Goal: Information Seeking & Learning: Check status

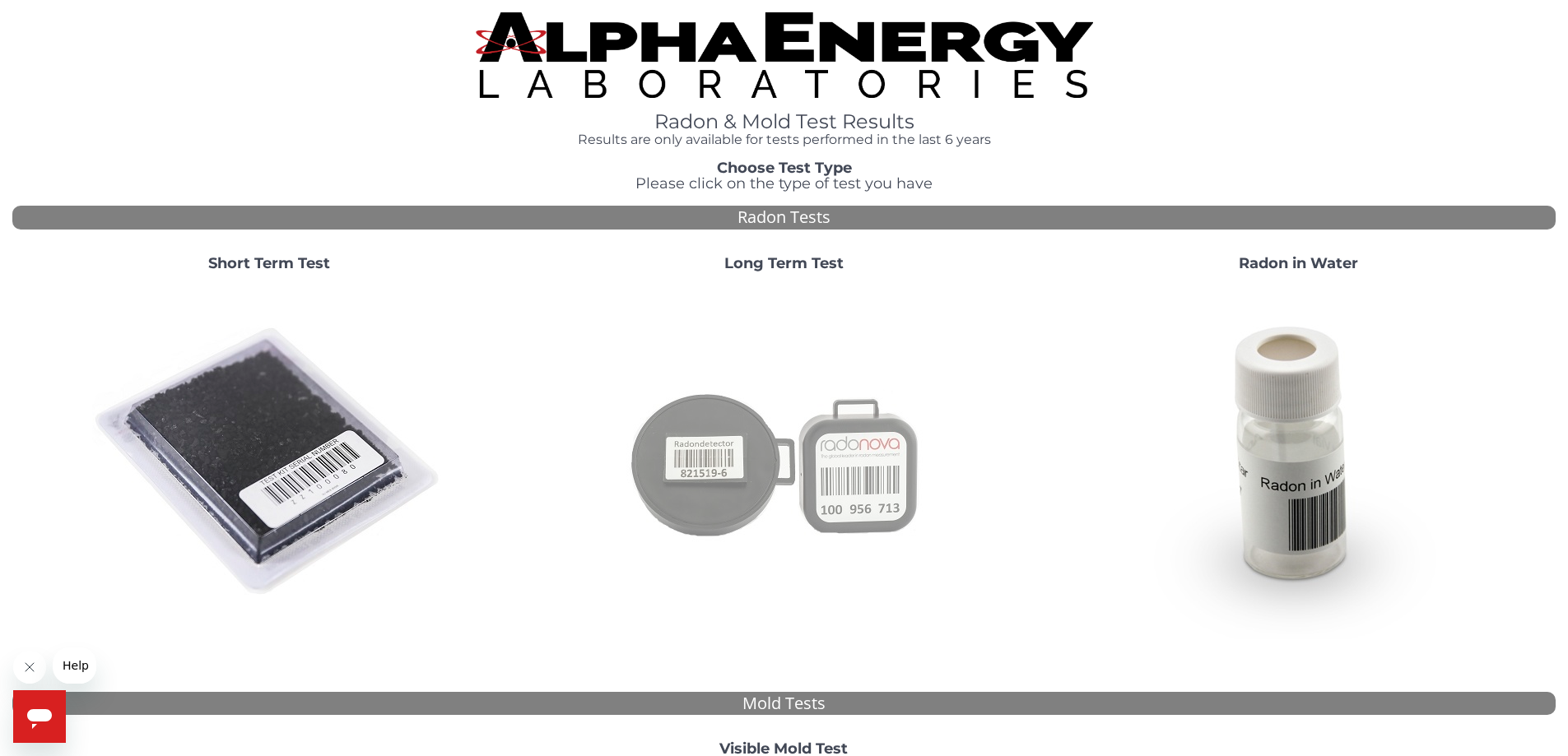
scroll to position [164, 0]
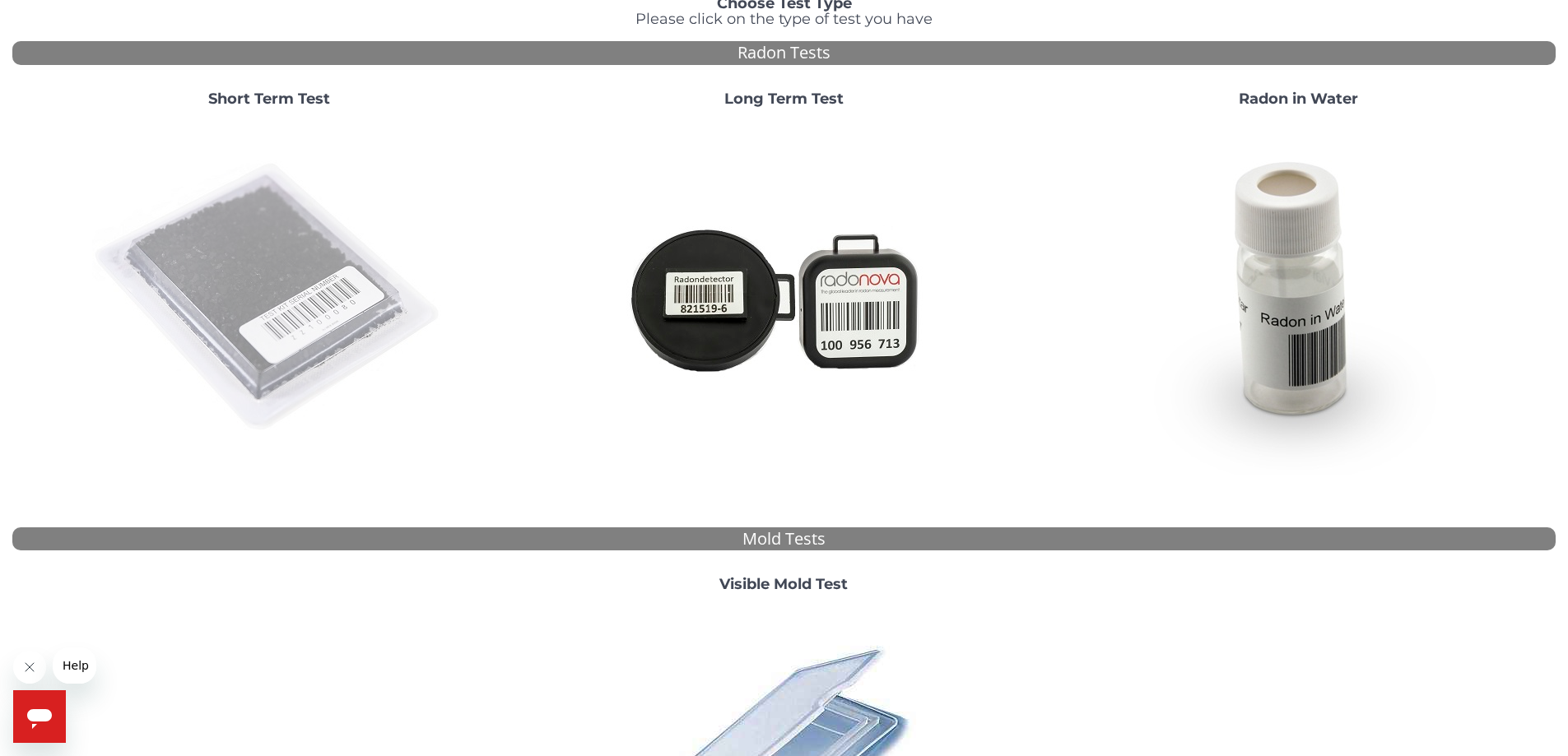
click at [296, 269] on img at bounding box center [269, 298] width 353 height 353
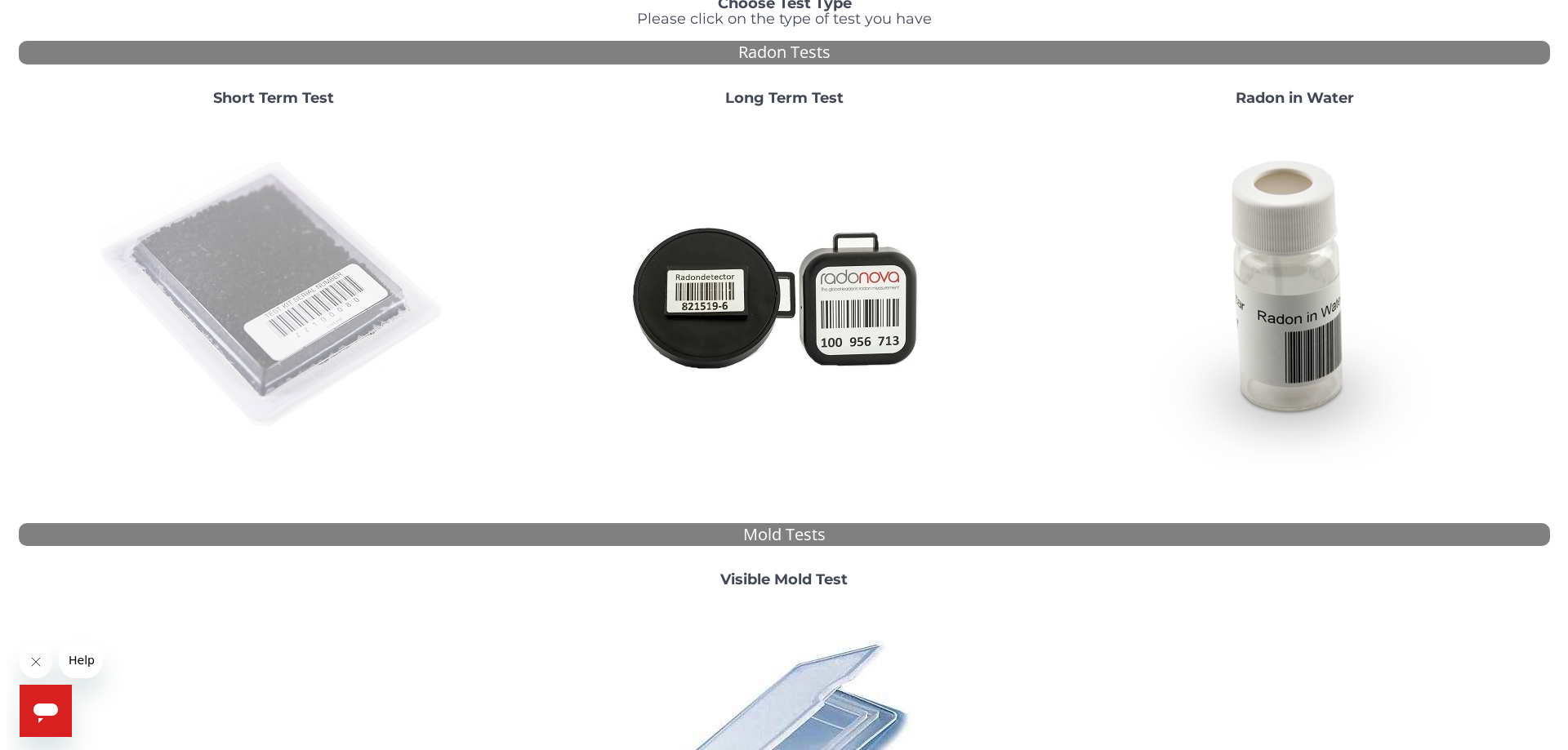
scroll to position [0, 0]
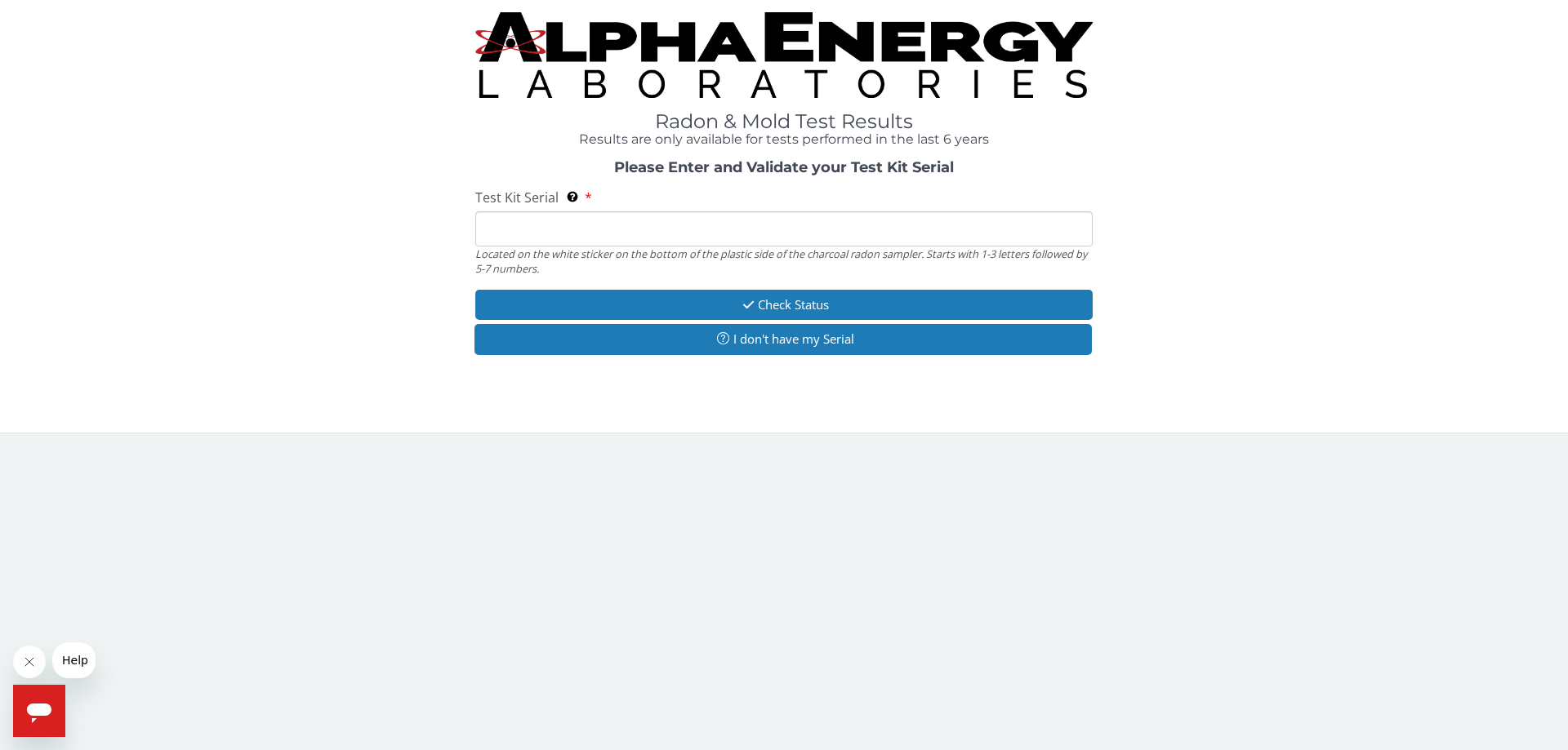
click at [680, 237] on input "Test Kit Serial Located on the white sticker on the bottom of the plastic side …" at bounding box center [784, 229] width 617 height 35
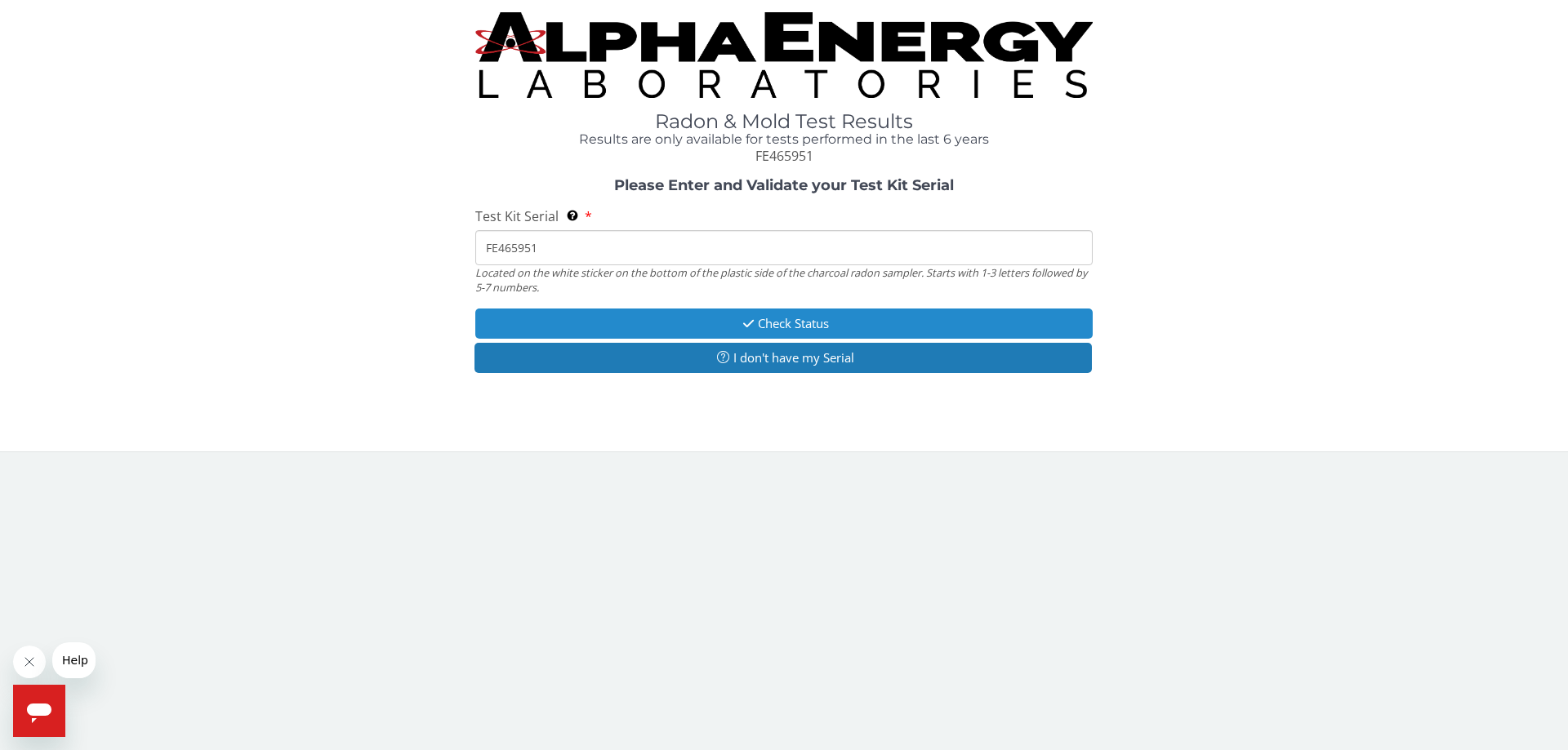
type input "FE465951"
click at [792, 327] on button "Check Status" at bounding box center [784, 323] width 617 height 30
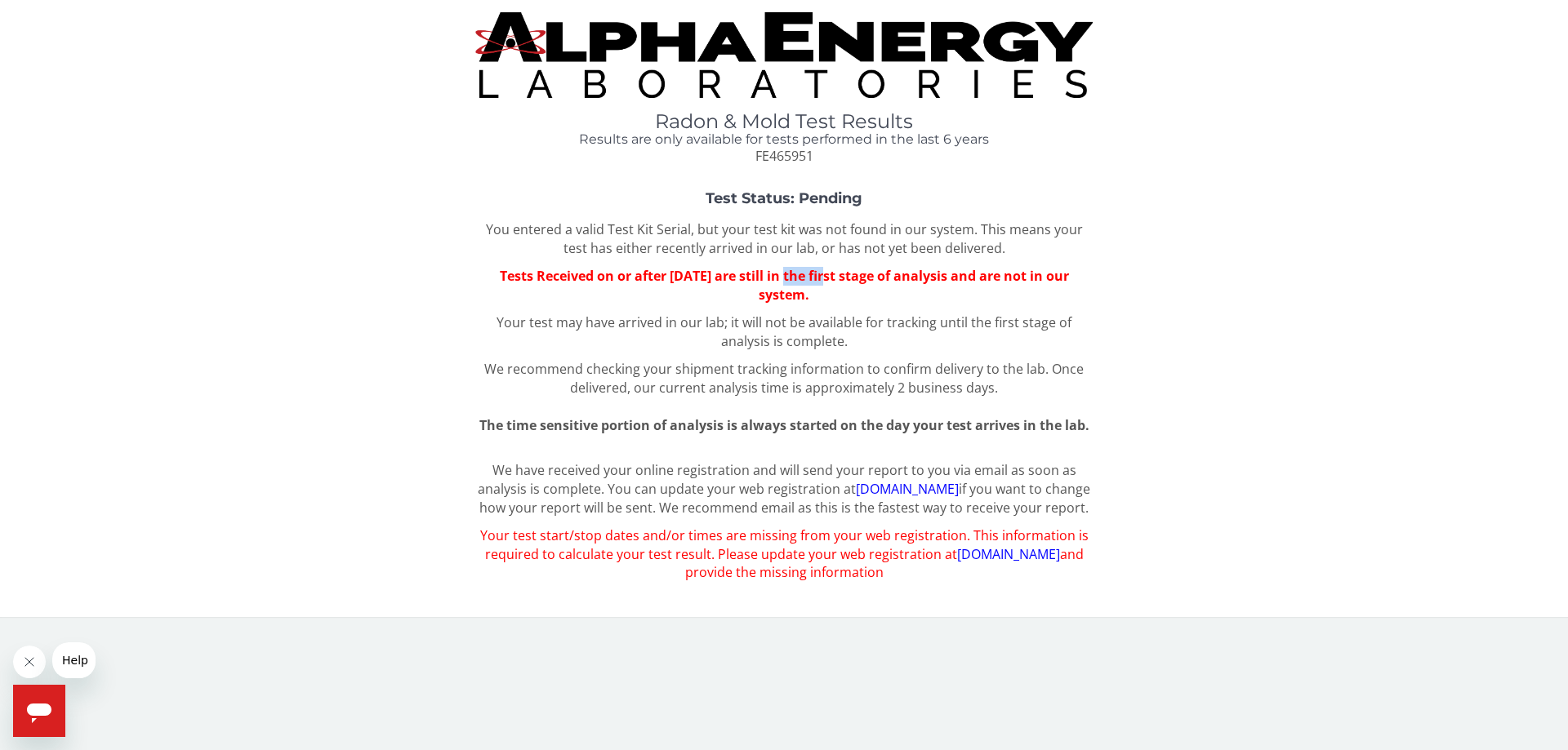
drag, startPoint x: 799, startPoint y: 279, endPoint x: 852, endPoint y: 279, distance: 53.0
click at [849, 279] on span "Tests Received on or after [DATE] are still in the first stage of analysis and …" at bounding box center [784, 285] width 569 height 37
click at [854, 279] on span "Tests Received on or after [DATE] are still in the first stage of analysis and …" at bounding box center [784, 285] width 569 height 37
drag, startPoint x: 769, startPoint y: 278, endPoint x: 897, endPoint y: 277, distance: 128.0
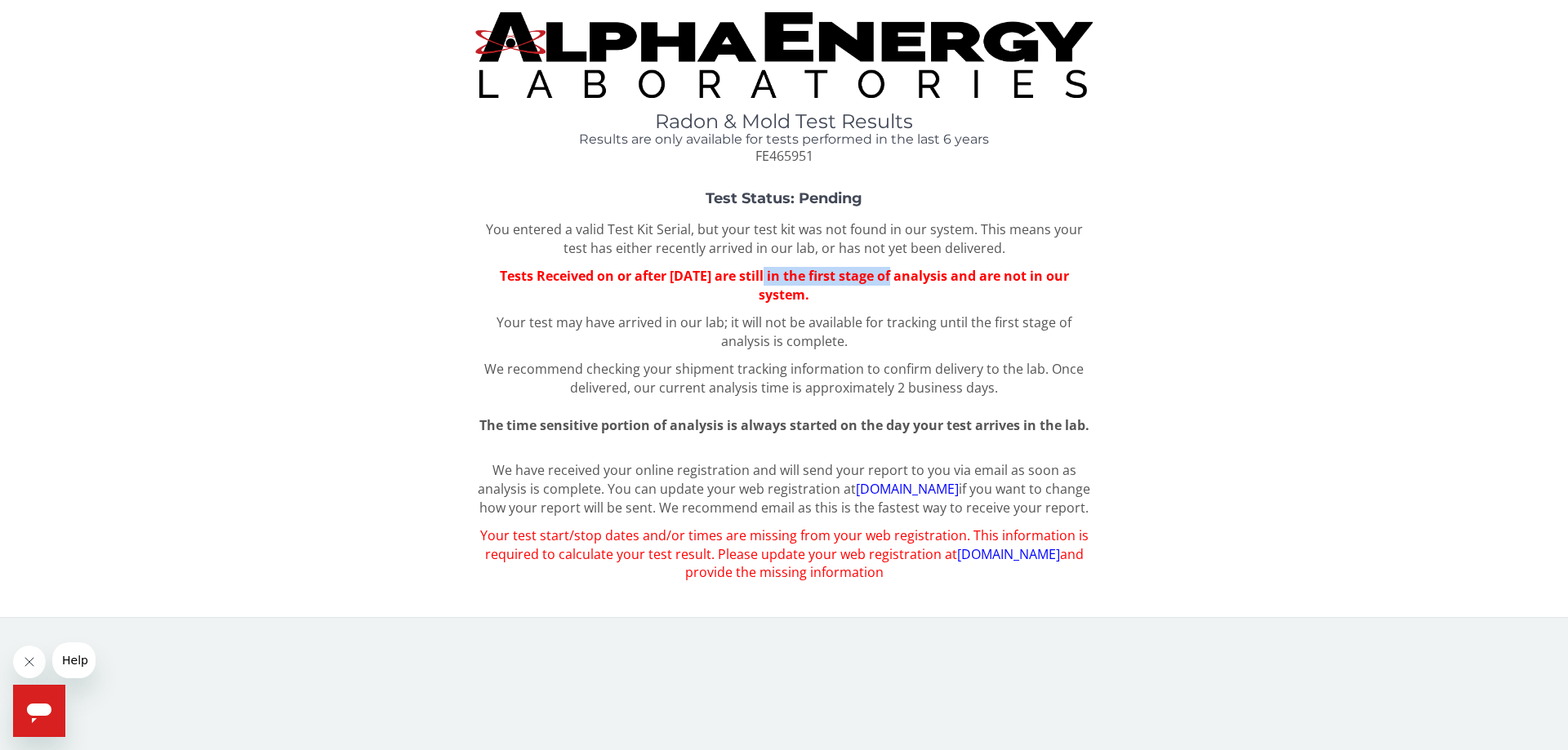
click at [897, 277] on span "Tests Received on or after [DATE] are still in the first stage of analysis and …" at bounding box center [784, 285] width 569 height 37
drag, startPoint x: 625, startPoint y: 467, endPoint x: 827, endPoint y: 467, distance: 202.0
click at [827, 467] on p "We have received your online registration and will send your report to you via …" at bounding box center [784, 489] width 617 height 56
drag, startPoint x: 874, startPoint y: 467, endPoint x: 996, endPoint y: 465, distance: 122.0
click at [996, 465] on p "We have received your online registration and will send your report to you via …" at bounding box center [784, 489] width 617 height 56
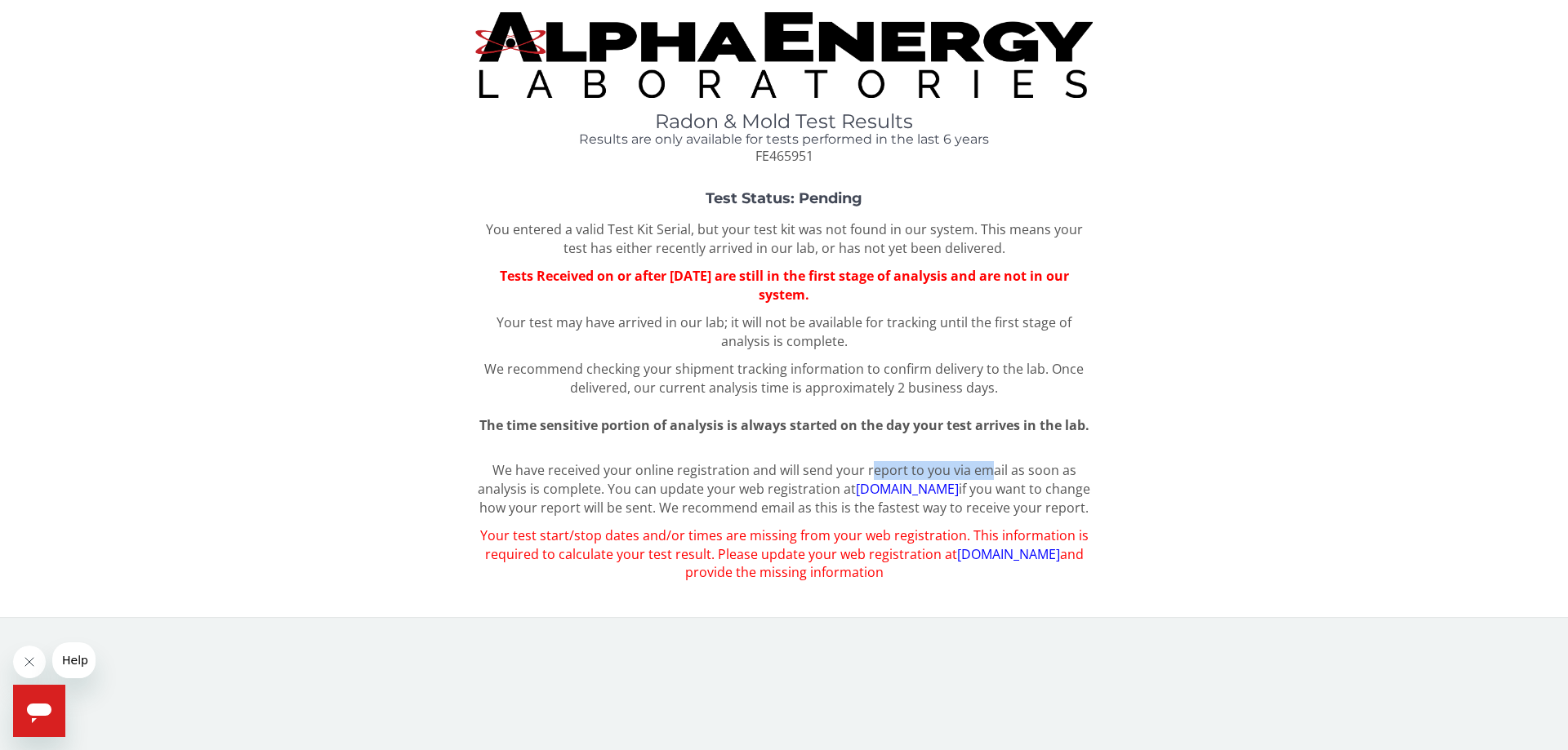
click at [1012, 563] on link "[DOMAIN_NAME]" at bounding box center [1008, 554] width 103 height 18
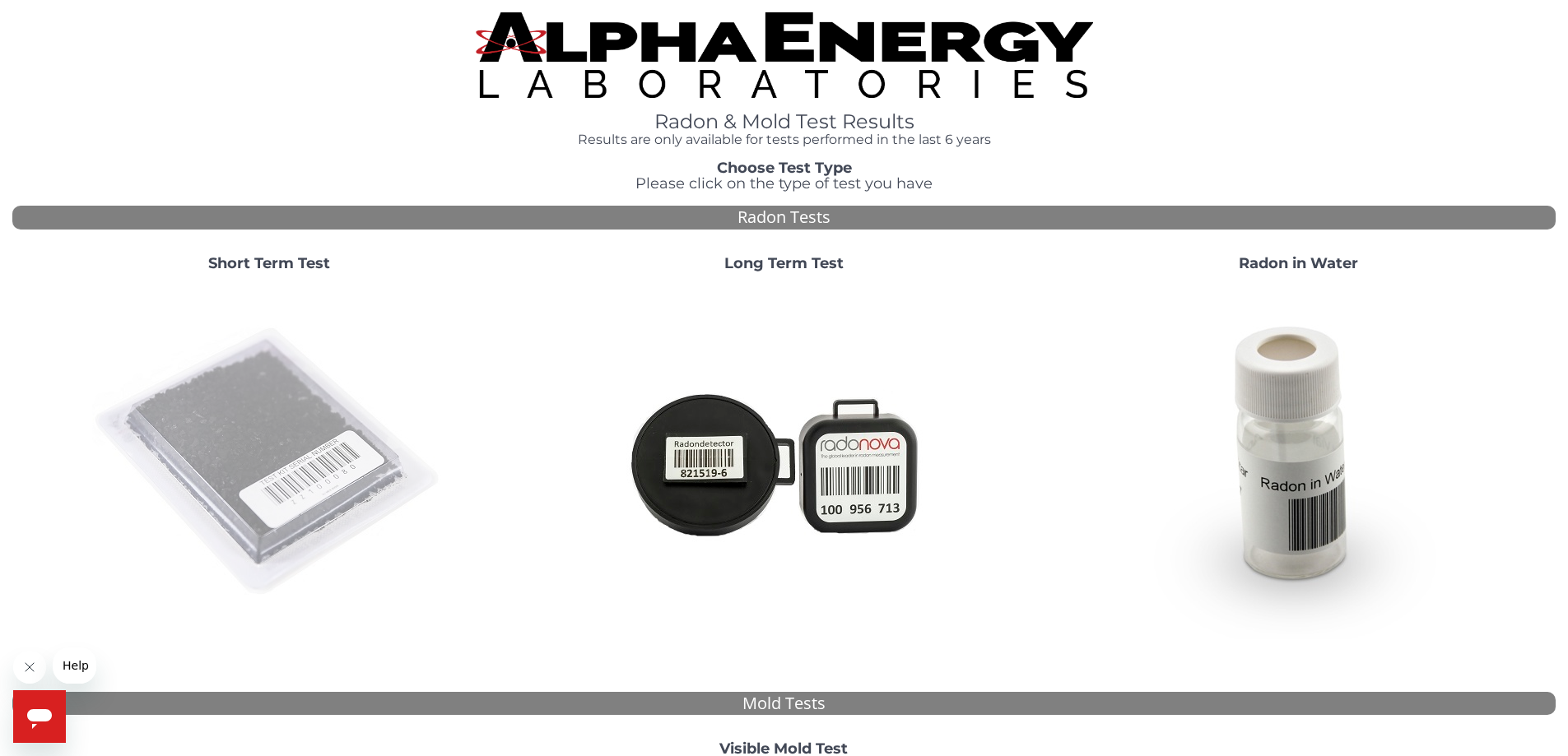
click at [305, 413] on img at bounding box center [269, 462] width 353 height 353
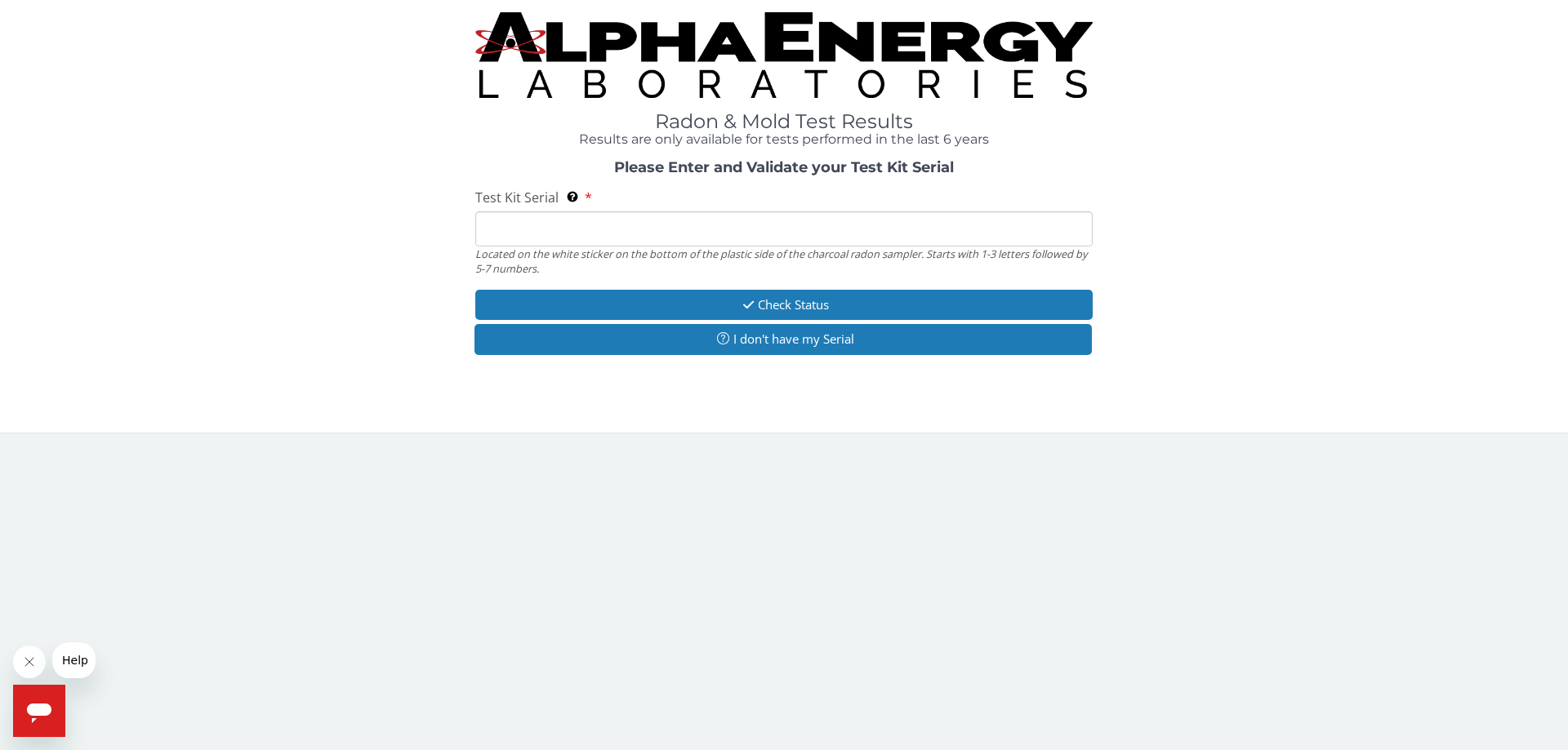
click at [671, 237] on input "Test Kit Serial Located on the white sticker on the bottom of the plastic side …" at bounding box center [784, 229] width 617 height 35
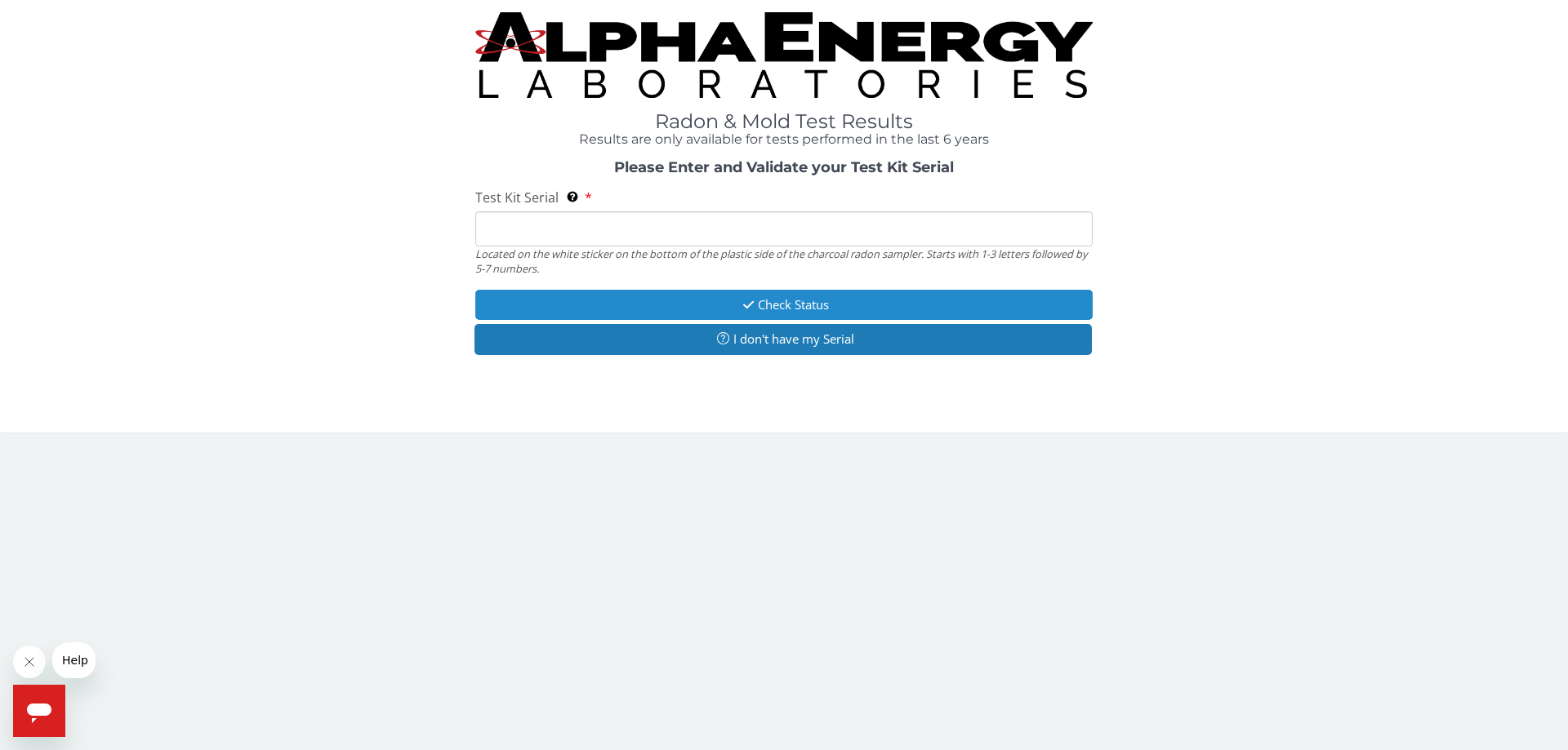
type input "FE465951"
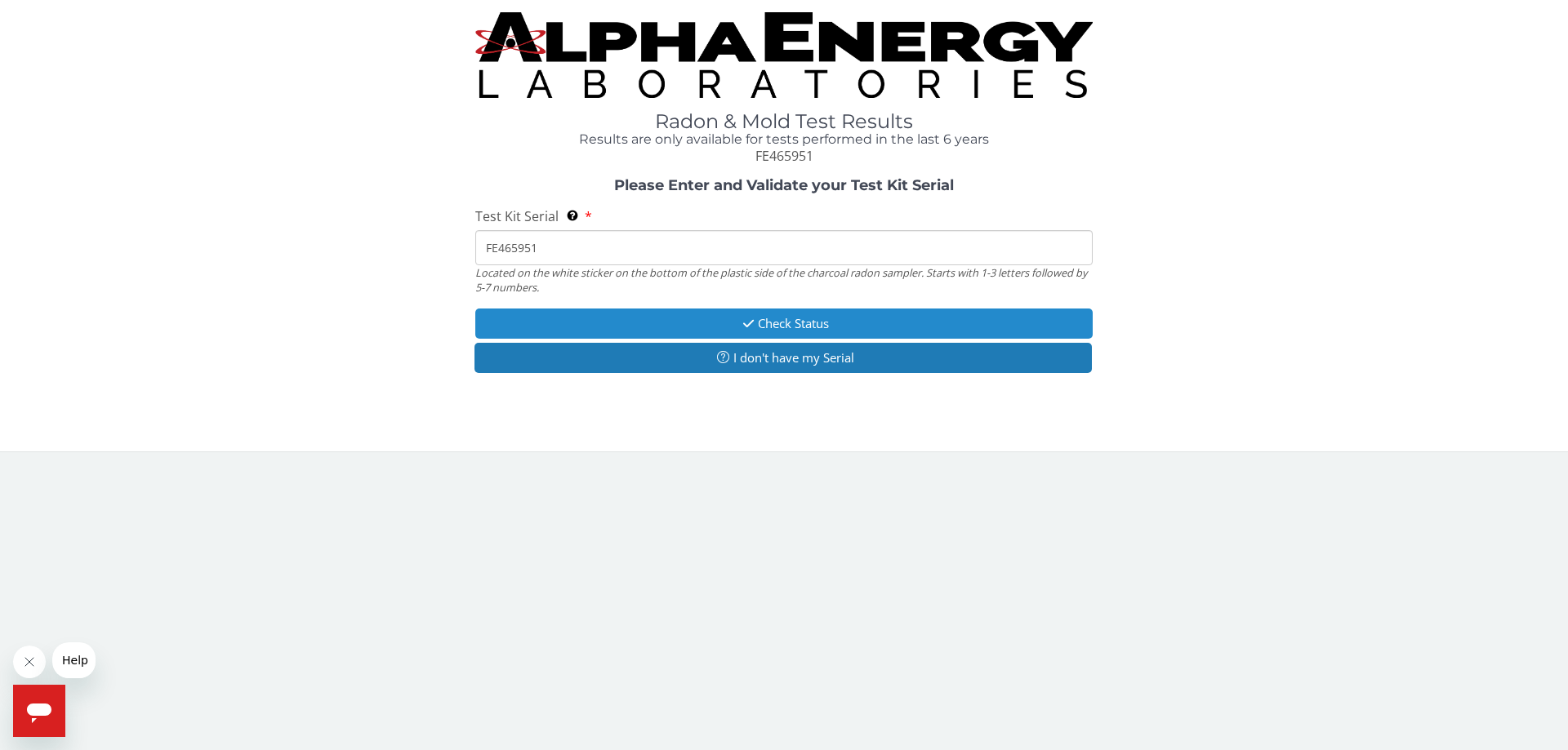
click at [807, 326] on button "Check Status" at bounding box center [784, 323] width 617 height 30
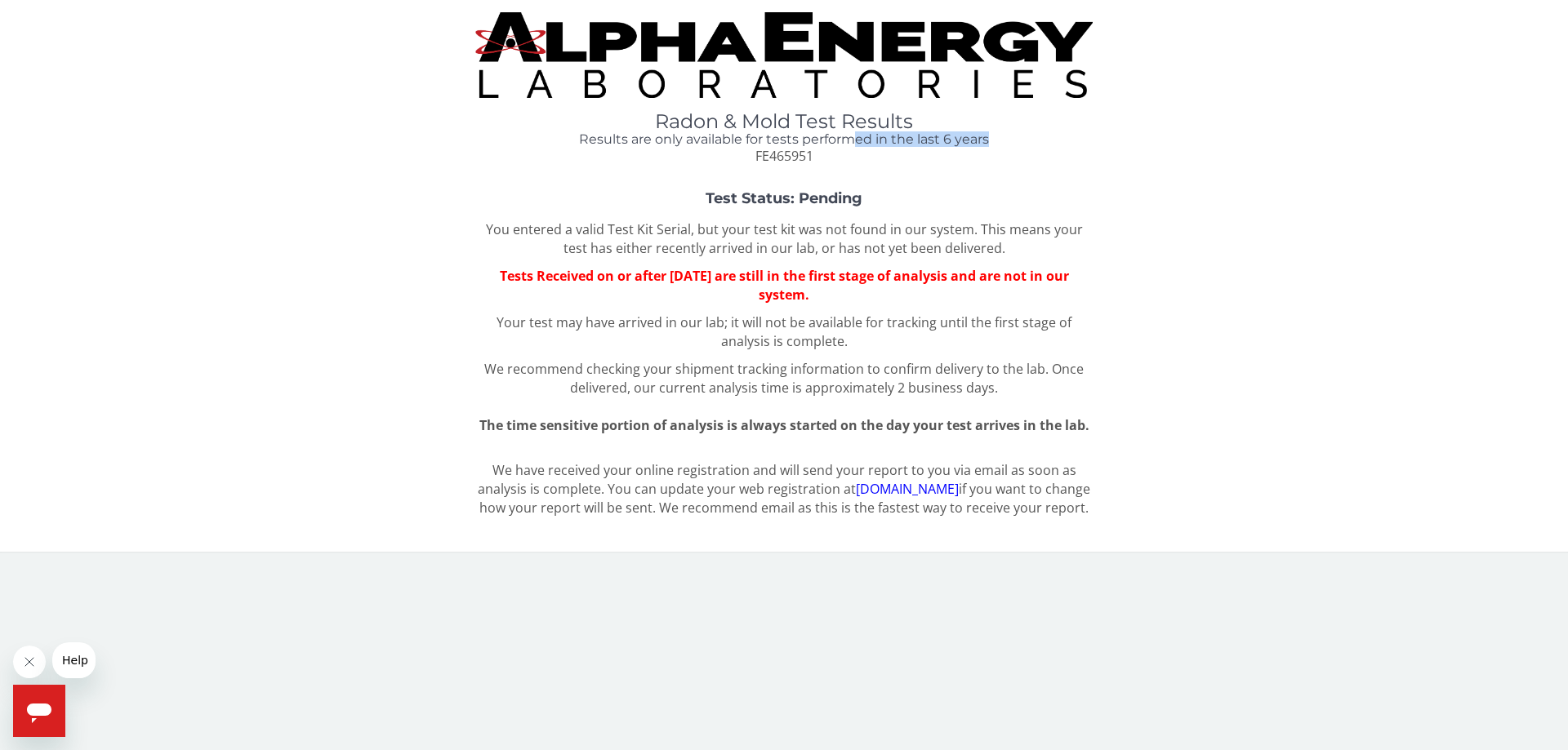
drag, startPoint x: 849, startPoint y: 140, endPoint x: 1007, endPoint y: 140, distance: 158.0
click at [1007, 140] on h4 "Results are only available for tests performed in the last 6 years" at bounding box center [784, 140] width 617 height 15
drag, startPoint x: 647, startPoint y: 229, endPoint x: 684, endPoint y: 227, distance: 37.1
click at [684, 227] on p "You entered a valid Test Kit Serial, but your test kit was not found in our sys…" at bounding box center [784, 239] width 617 height 38
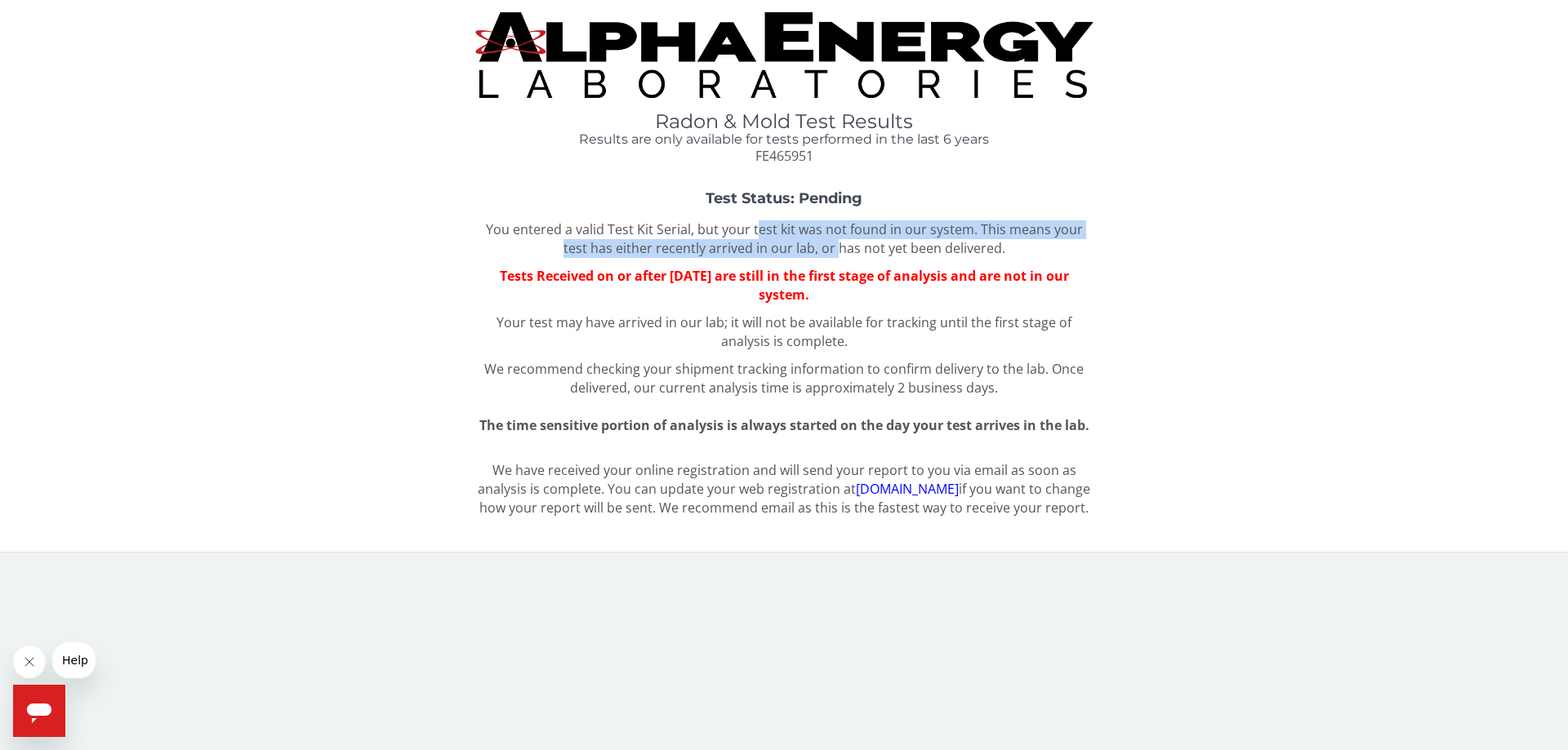
drag, startPoint x: 760, startPoint y: 232, endPoint x: 842, endPoint y: 239, distance: 82.3
click at [842, 239] on p "You entered a valid Test Kit Serial, but your test kit was not found in our sys…" at bounding box center [784, 239] width 617 height 38
click at [868, 236] on p "You entered a valid Test Kit Serial, but your test kit was not found in our sys…" at bounding box center [784, 239] width 617 height 38
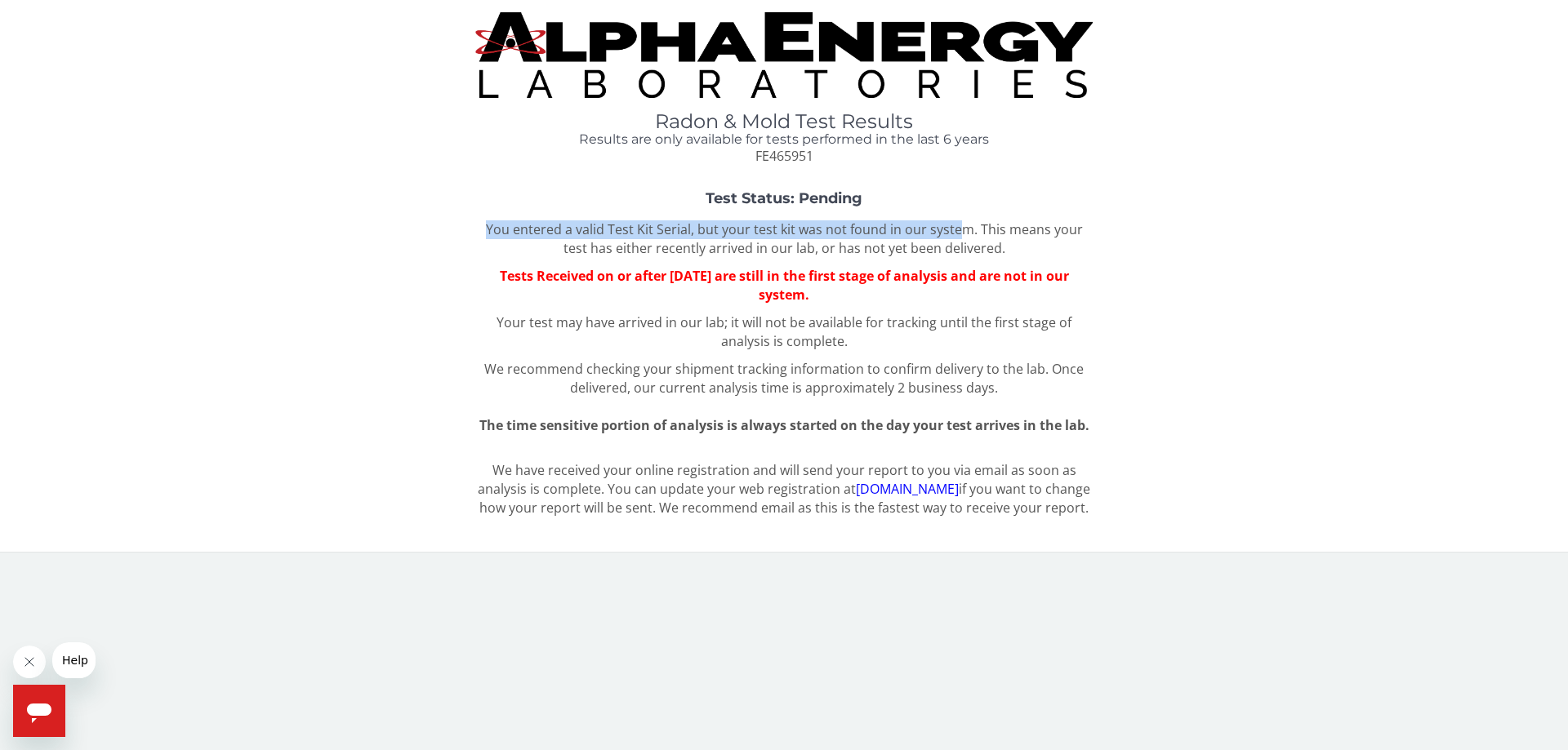
drag, startPoint x: 966, startPoint y: 229, endPoint x: 468, endPoint y: 223, distance: 498.0
click at [468, 223] on div "Test Status: Pending You entered a valid Test Kit Serial, but your test kit was…" at bounding box center [784, 313] width 1544 height 244
click at [719, 200] on strong "Test Status: Pending" at bounding box center [783, 198] width 157 height 18
click at [761, 196] on strong "Test Status: Pending" at bounding box center [783, 198] width 157 height 18
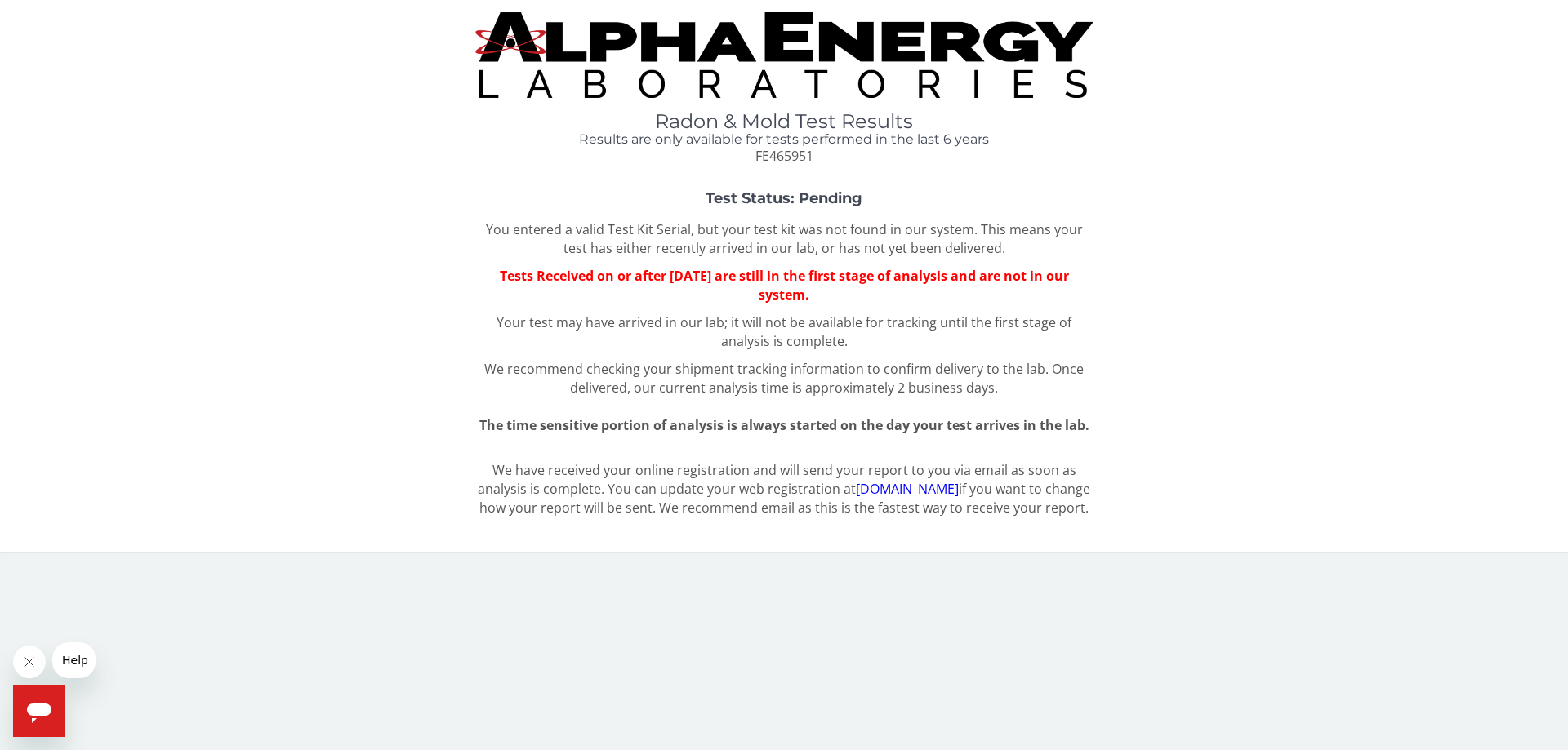
click at [761, 196] on strong "Test Status: Pending" at bounding box center [783, 198] width 157 height 18
click at [829, 203] on strong "Test Status: Pending" at bounding box center [783, 198] width 157 height 18
drag, startPoint x: 490, startPoint y: 232, endPoint x: 665, endPoint y: 234, distance: 175.0
click at [665, 234] on p "You entered a valid Test Kit Serial, but your test kit was not found in our sys…" at bounding box center [784, 239] width 617 height 38
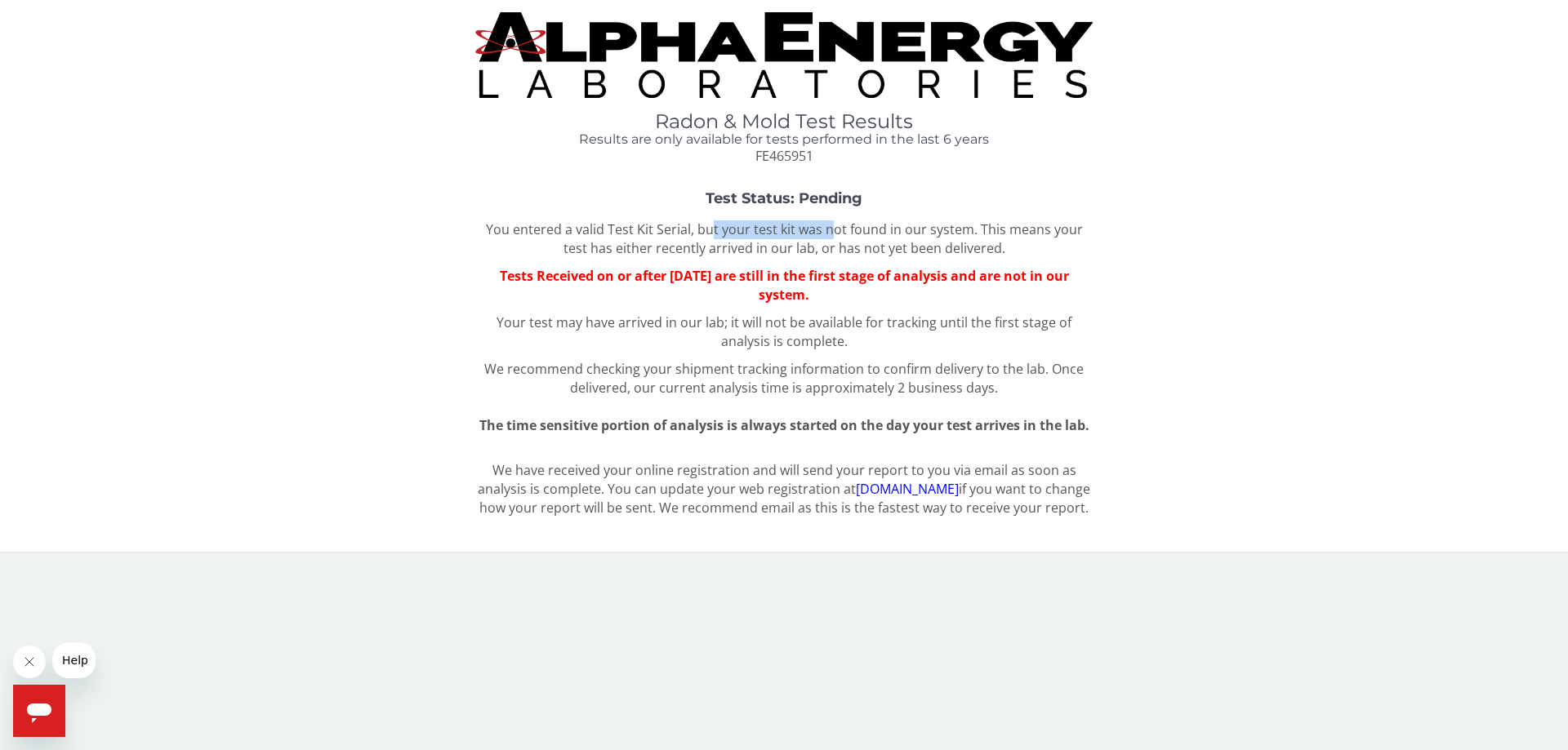
drag, startPoint x: 715, startPoint y: 228, endPoint x: 834, endPoint y: 226, distance: 119.0
click at [834, 226] on p "You entered a valid Test Kit Serial, but your test kit was not found in our sys…" at bounding box center [784, 239] width 617 height 38
drag, startPoint x: 882, startPoint y: 226, endPoint x: 948, endPoint y: 222, distance: 66.1
click at [948, 222] on p "You entered a valid Test Kit Serial, but your test kit was not found in our sys…" at bounding box center [784, 239] width 617 height 38
drag, startPoint x: 583, startPoint y: 249, endPoint x: 767, endPoint y: 248, distance: 184.0
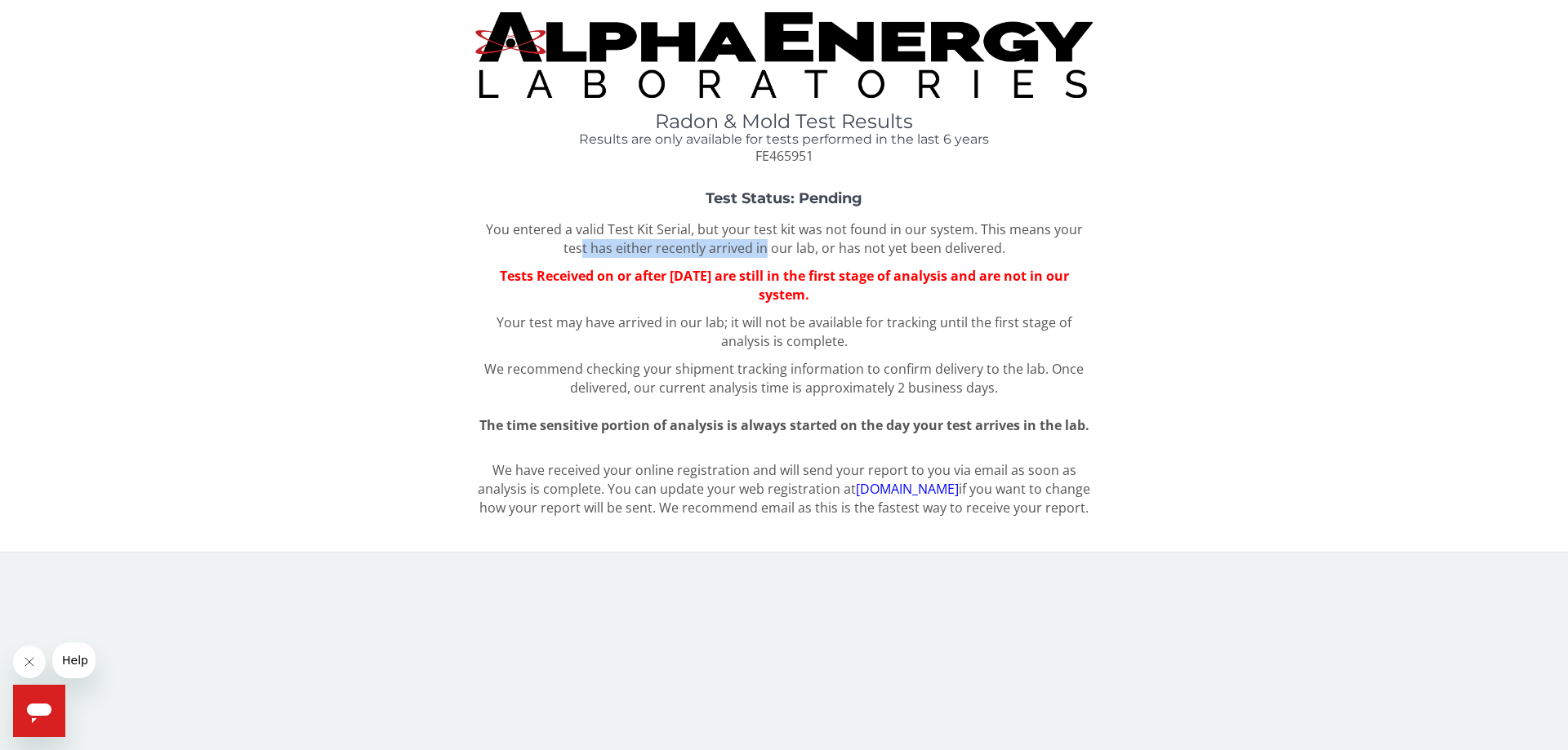
click at [767, 248] on p "You entered a valid Test Kit Serial, but your test kit was not found in our sys…" at bounding box center [784, 239] width 617 height 38
drag, startPoint x: 572, startPoint y: 248, endPoint x: 804, endPoint y: 244, distance: 232.0
click at [804, 244] on p "You entered a valid Test Kit Serial, but your test kit was not found in our sys…" at bounding box center [784, 239] width 617 height 38
drag, startPoint x: 830, startPoint y: 245, endPoint x: 988, endPoint y: 247, distance: 158.0
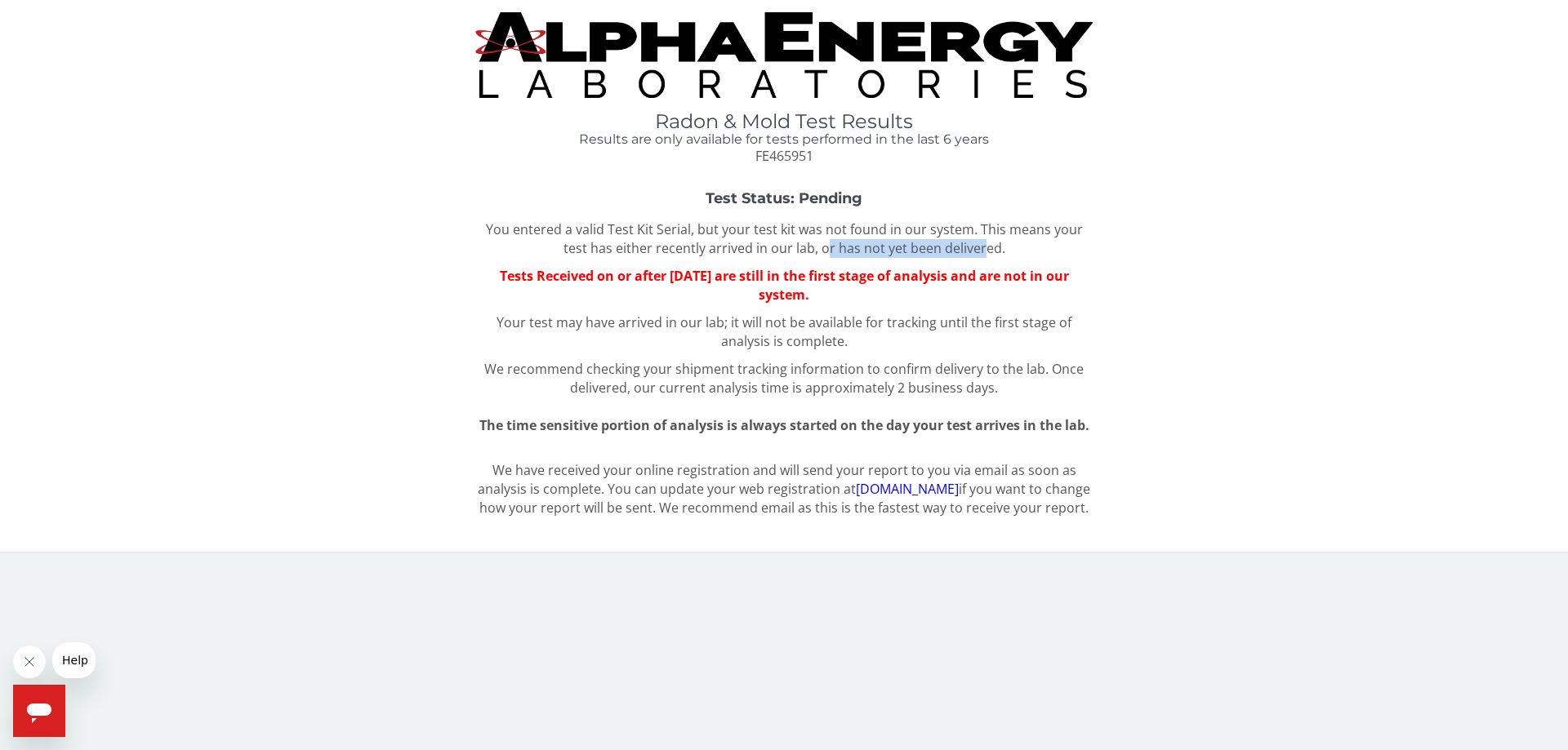
click at [988, 247] on p "You entered a valid Test Kit Serial, but your test kit was not found in our sys…" at bounding box center [784, 239] width 617 height 38
drag, startPoint x: 486, startPoint y: 275, endPoint x: 655, endPoint y: 278, distance: 169.0
click at [655, 278] on p "Tests Received on or after [DATE] are still in the first stage of analysis and …" at bounding box center [784, 286] width 617 height 38
click at [655, 278] on span "Tests Received on or after [DATE] are still in the first stage of analysis and …" at bounding box center [784, 285] width 569 height 37
drag, startPoint x: 583, startPoint y: 278, endPoint x: 688, endPoint y: 278, distance: 105.0
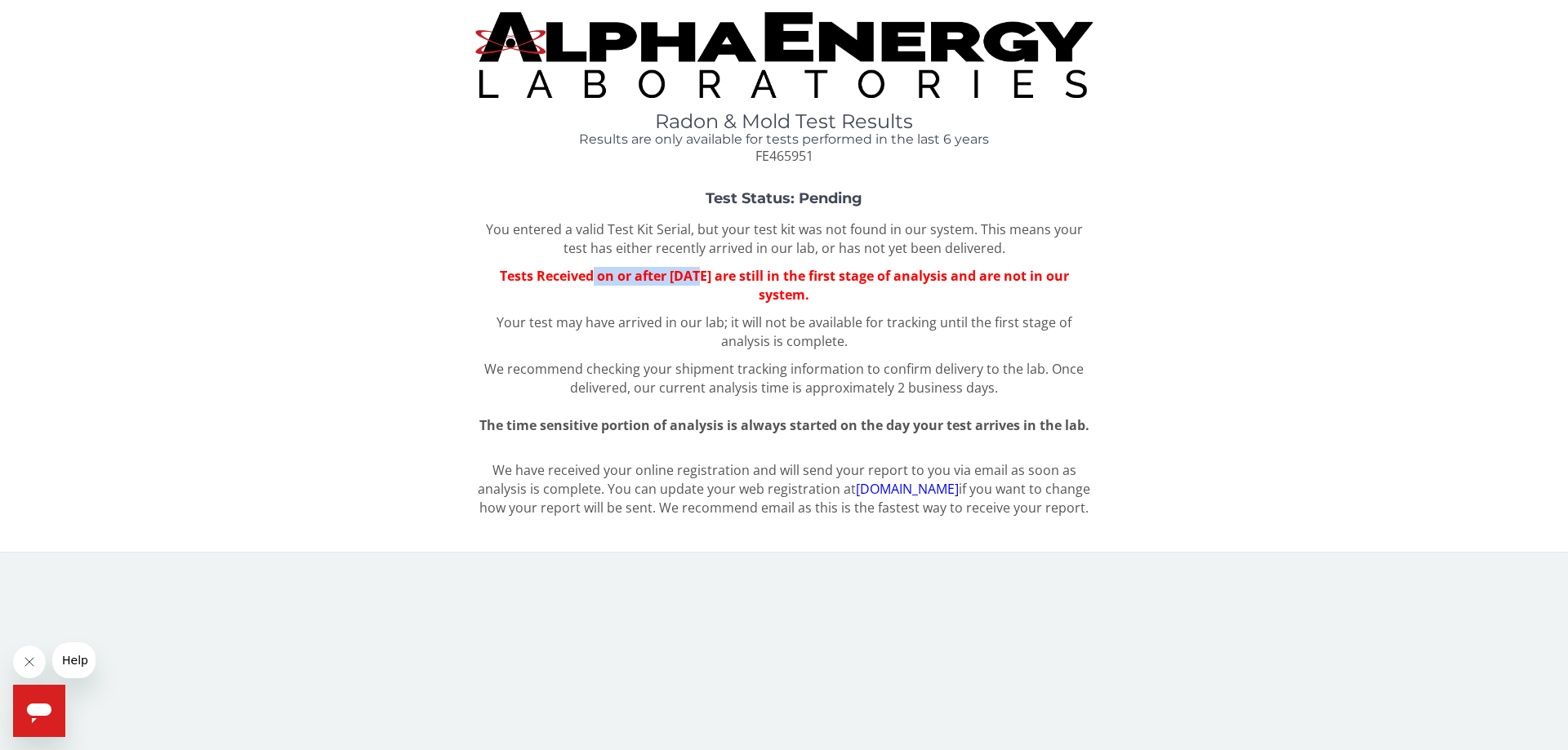
click at [688, 278] on span "Tests Received on or after [DATE] are still in the first stage of analysis and …" at bounding box center [784, 285] width 569 height 37
drag, startPoint x: 873, startPoint y: 272, endPoint x: 1033, endPoint y: 275, distance: 160.0
click at [1033, 275] on span "Tests Received on or after [DATE] are still in the first stage of analysis and …" at bounding box center [784, 285] width 569 height 37
drag, startPoint x: 730, startPoint y: 294, endPoint x: 837, endPoint y: 293, distance: 107.0
click at [837, 293] on span "Tests Received on or after [DATE] are still in the first stage of analysis and …" at bounding box center [784, 285] width 569 height 37
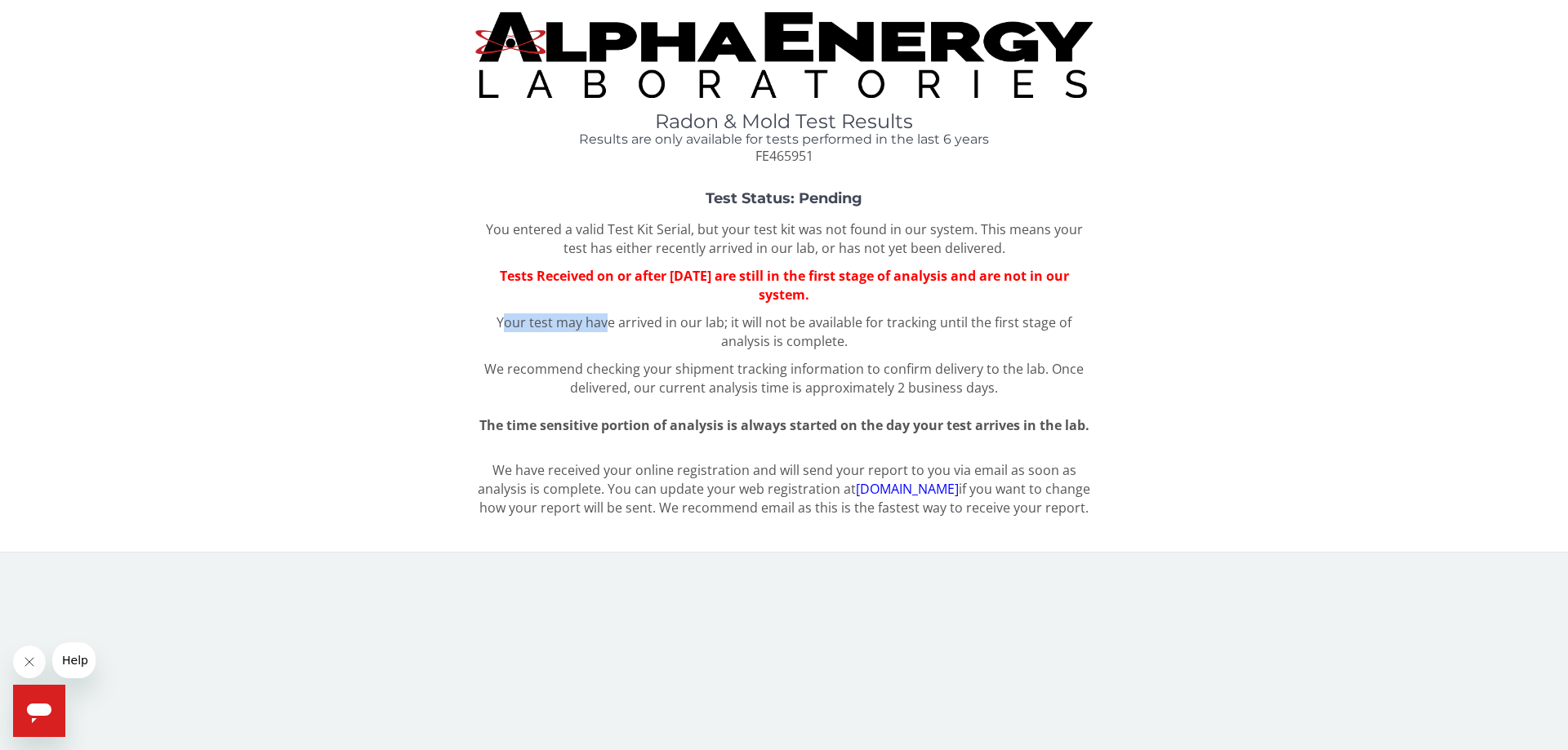
drag, startPoint x: 507, startPoint y: 322, endPoint x: 610, endPoint y: 322, distance: 103.0
click at [610, 322] on p "Your test may have arrived in our lab; it will not be available for tracking un…" at bounding box center [784, 332] width 617 height 38
drag, startPoint x: 603, startPoint y: 321, endPoint x: 716, endPoint y: 322, distance: 113.0
click at [716, 322] on p "Your test may have arrived in our lab; it will not be available for tracking un…" at bounding box center [784, 332] width 617 height 38
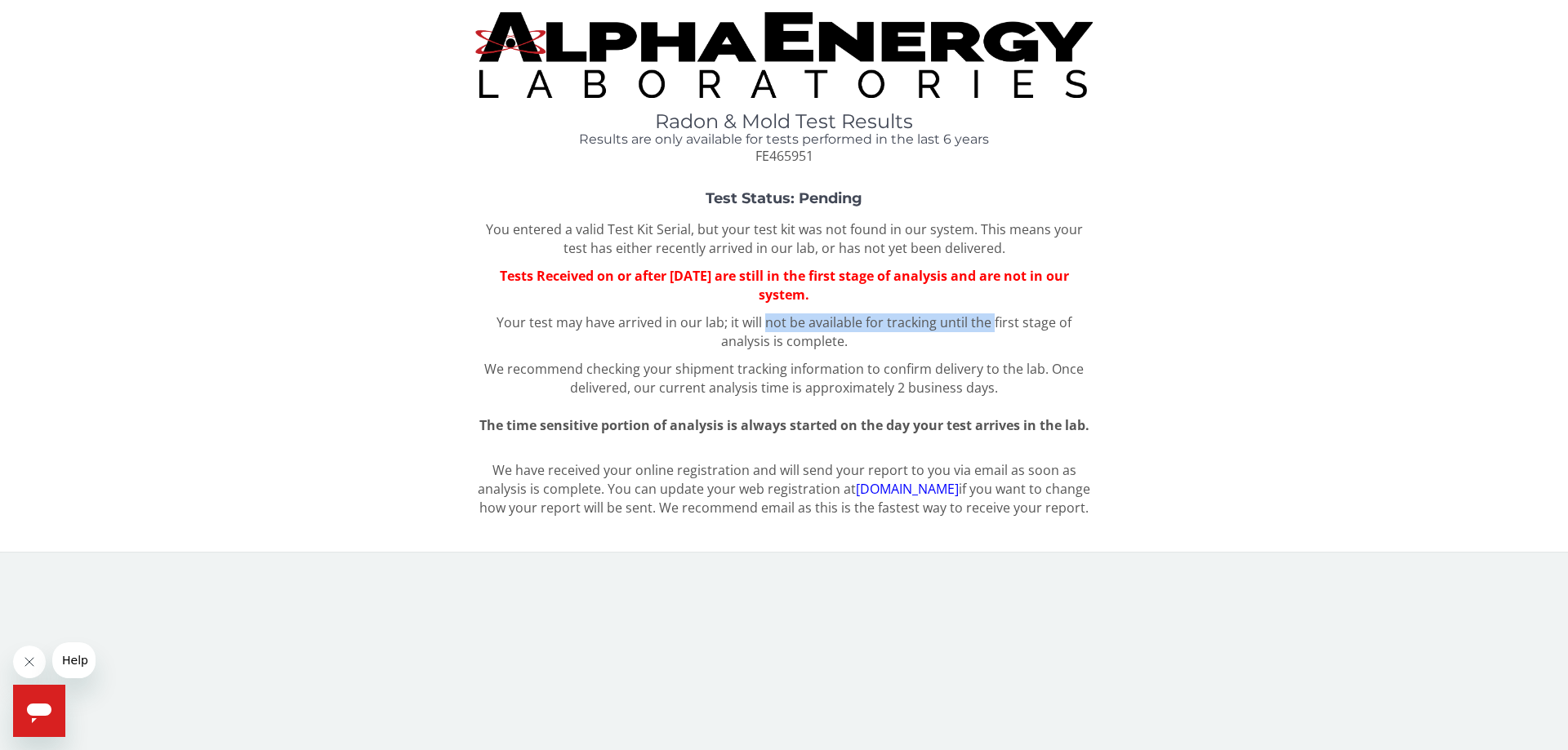
drag, startPoint x: 768, startPoint y: 325, endPoint x: 995, endPoint y: 321, distance: 227.0
click at [995, 321] on p "Your test may have arrived in our lab; it will not be available for tracking un…" at bounding box center [784, 332] width 617 height 38
drag, startPoint x: 730, startPoint y: 344, endPoint x: 830, endPoint y: 342, distance: 100.0
click at [830, 342] on p "Your test may have arrived in our lab; it will not be available for tracking un…" at bounding box center [784, 332] width 617 height 38
drag, startPoint x: 754, startPoint y: 368, endPoint x: 826, endPoint y: 368, distance: 72.0
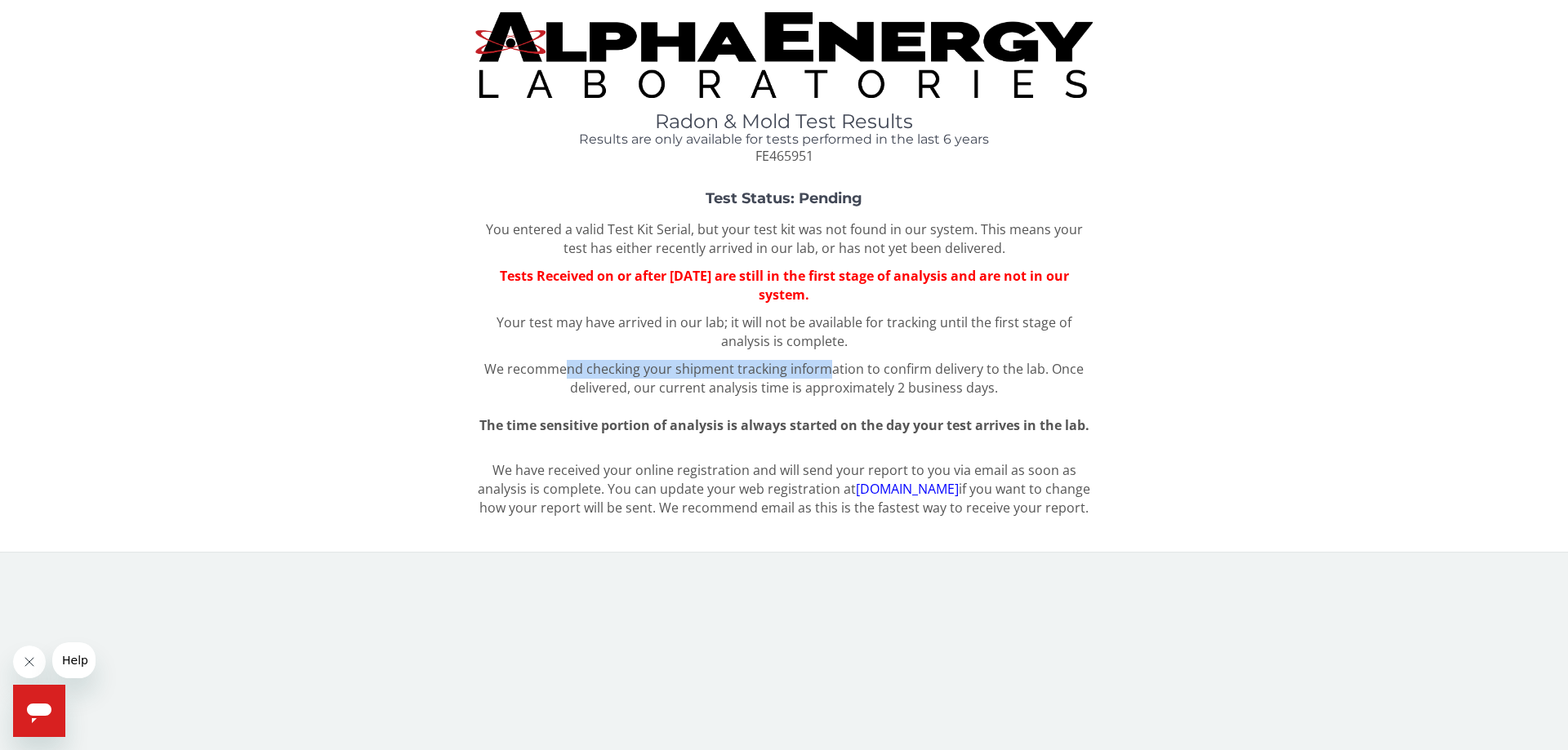
click at [826, 368] on span "We recommend checking your shipment tracking information to confirm delivery to…" at bounding box center [766, 368] width 565 height 18
drag, startPoint x: 916, startPoint y: 372, endPoint x: 1065, endPoint y: 372, distance: 149.0
click at [1065, 372] on div "You entered a valid Test Kit Serial, but your test kit was not found in our sys…" at bounding box center [784, 327] width 617 height 215
drag, startPoint x: 591, startPoint y: 392, endPoint x: 975, endPoint y: 381, distance: 384.2
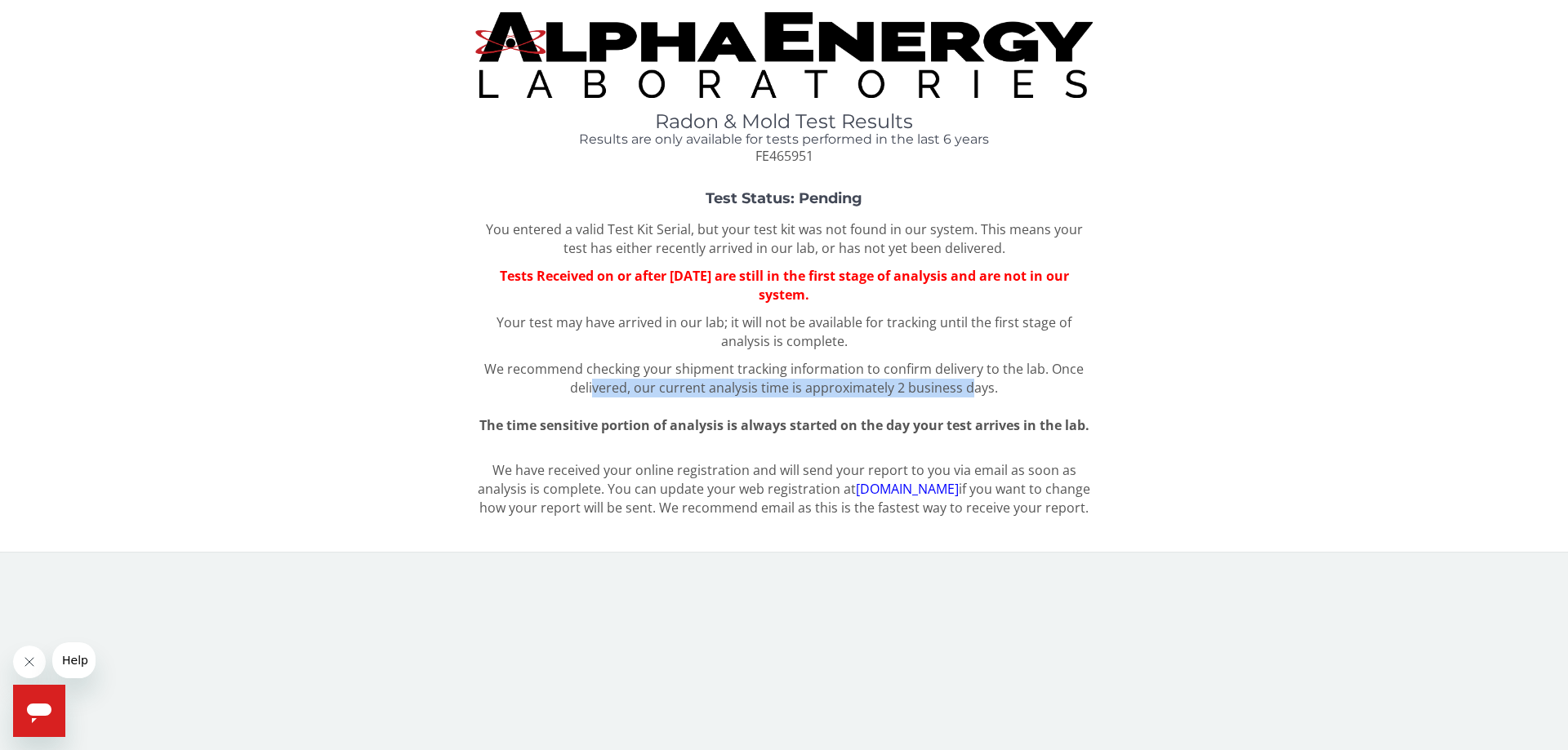
click at [975, 381] on span "Once delivered, our current analysis time is approximately 2 business days." at bounding box center [827, 378] width 514 height 37
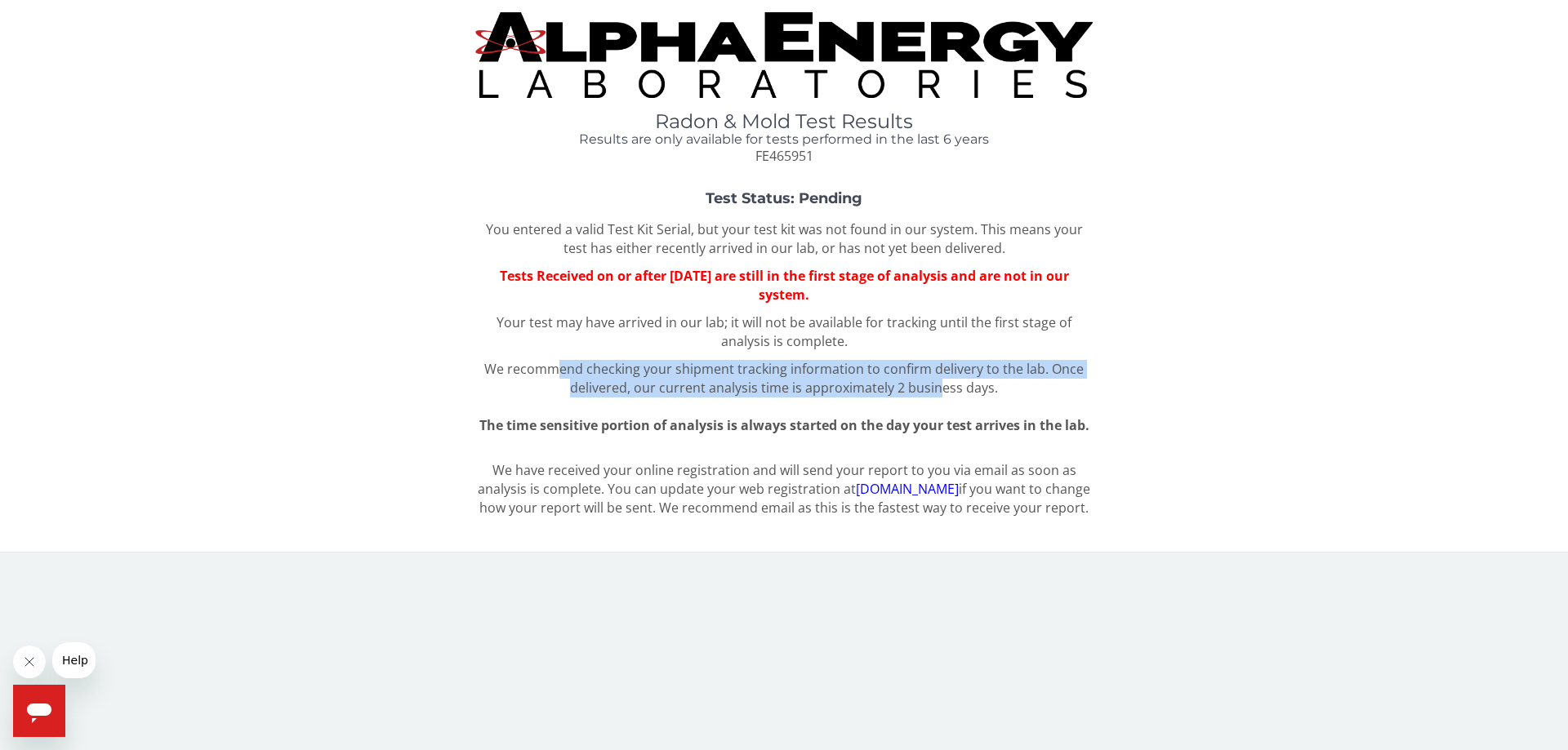
drag, startPoint x: 574, startPoint y: 368, endPoint x: 941, endPoint y: 384, distance: 367.3
click at [941, 384] on div "You entered a valid Test Kit Serial, but your test kit was not found in our sys…" at bounding box center [784, 327] width 617 height 215
click at [941, 384] on span "Once delivered, our current analysis time is approximately 2 business days." at bounding box center [827, 378] width 514 height 37
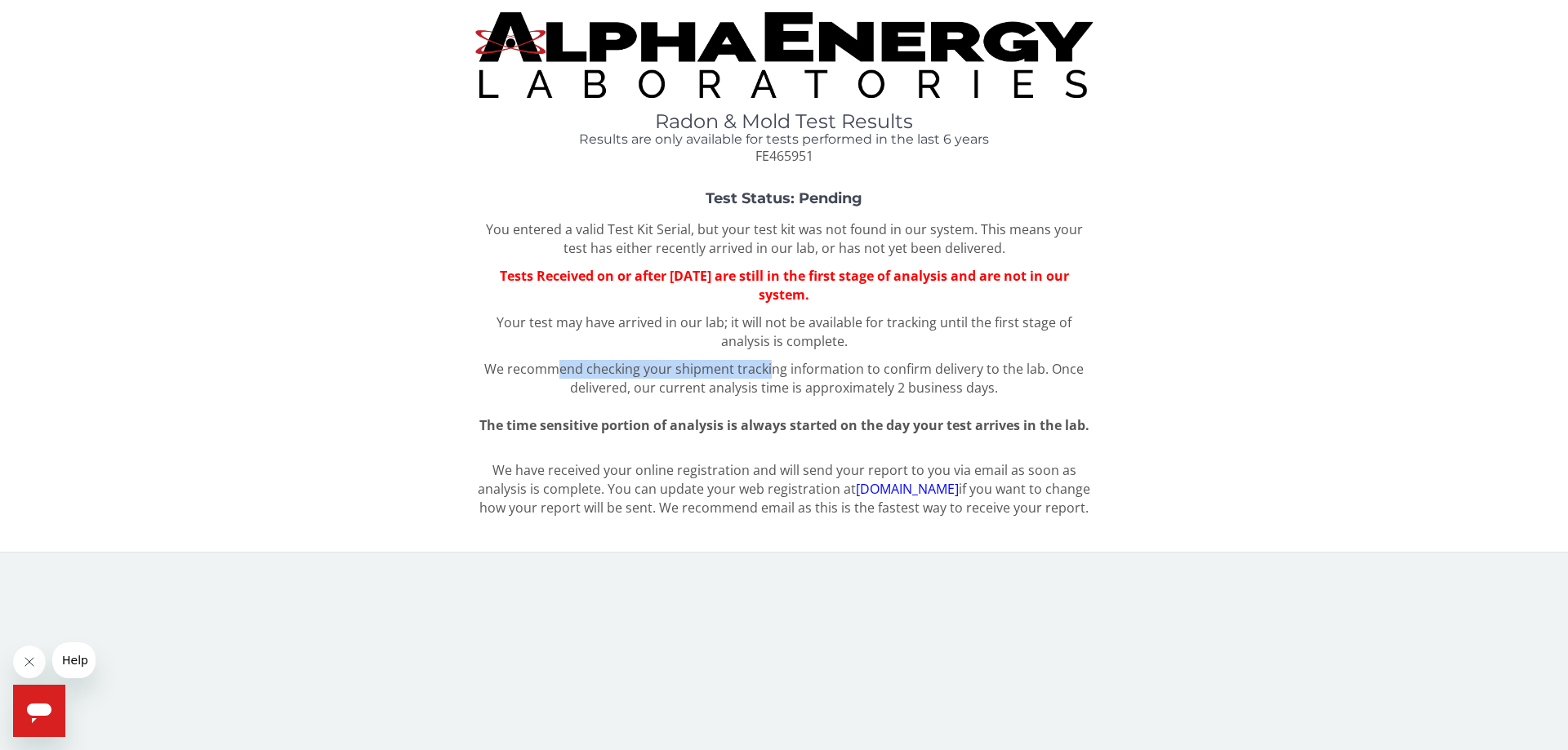
drag, startPoint x: 559, startPoint y: 364, endPoint x: 774, endPoint y: 362, distance: 215.0
click at [774, 362] on span "We recommend checking your shipment tracking information to confirm delivery to…" at bounding box center [766, 368] width 565 height 18
click at [819, 369] on span "We recommend checking your shipment tracking information to confirm delivery to…" at bounding box center [766, 368] width 565 height 18
drag, startPoint x: 819, startPoint y: 369, endPoint x: 1044, endPoint y: 364, distance: 225.1
click at [1044, 364] on span "We recommend checking your shipment tracking information to confirm delivery to…" at bounding box center [766, 368] width 565 height 18
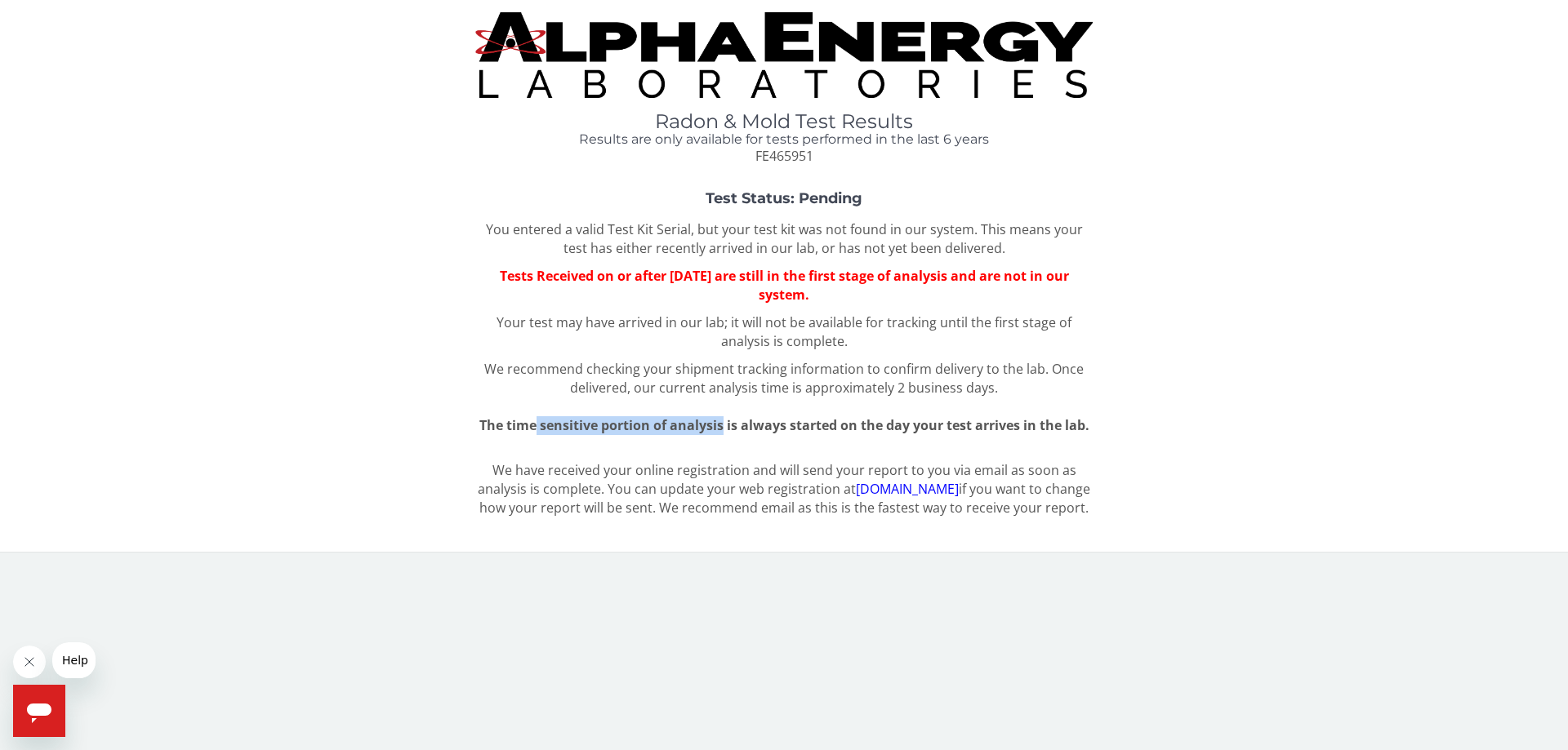
drag, startPoint x: 534, startPoint y: 424, endPoint x: 723, endPoint y: 421, distance: 189.0
click at [723, 421] on span "The time sensitive portion of analysis is always started on the day your test a…" at bounding box center [784, 425] width 610 height 18
drag, startPoint x: 793, startPoint y: 426, endPoint x: 1028, endPoint y: 428, distance: 235.0
click at [1028, 428] on span "The time sensitive portion of analysis is always started on the day your test a…" at bounding box center [784, 425] width 610 height 18
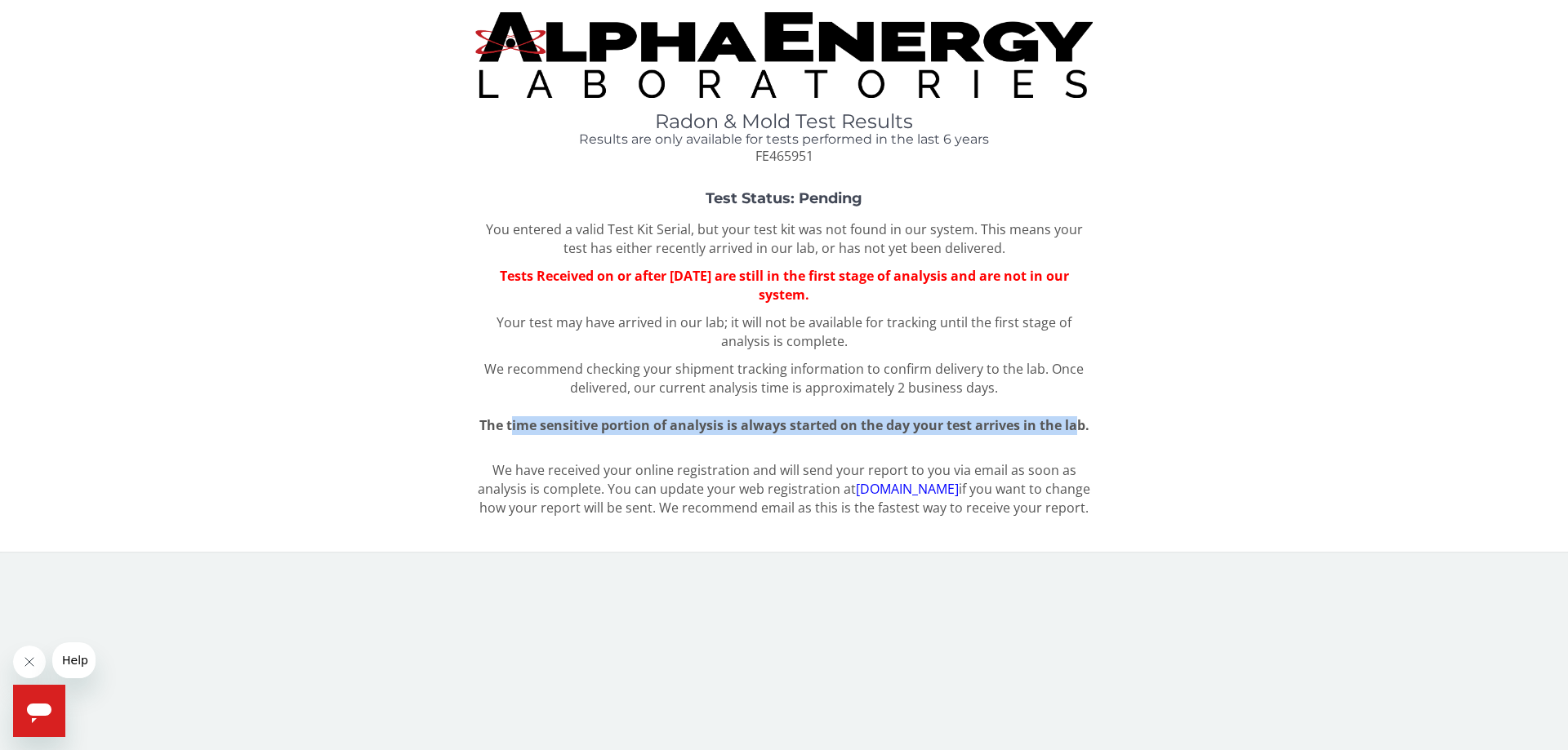
drag, startPoint x: 512, startPoint y: 428, endPoint x: 1073, endPoint y: 423, distance: 561.0
click at [1073, 423] on span "The time sensitive portion of analysis is always started on the day your test a…" at bounding box center [784, 425] width 610 height 18
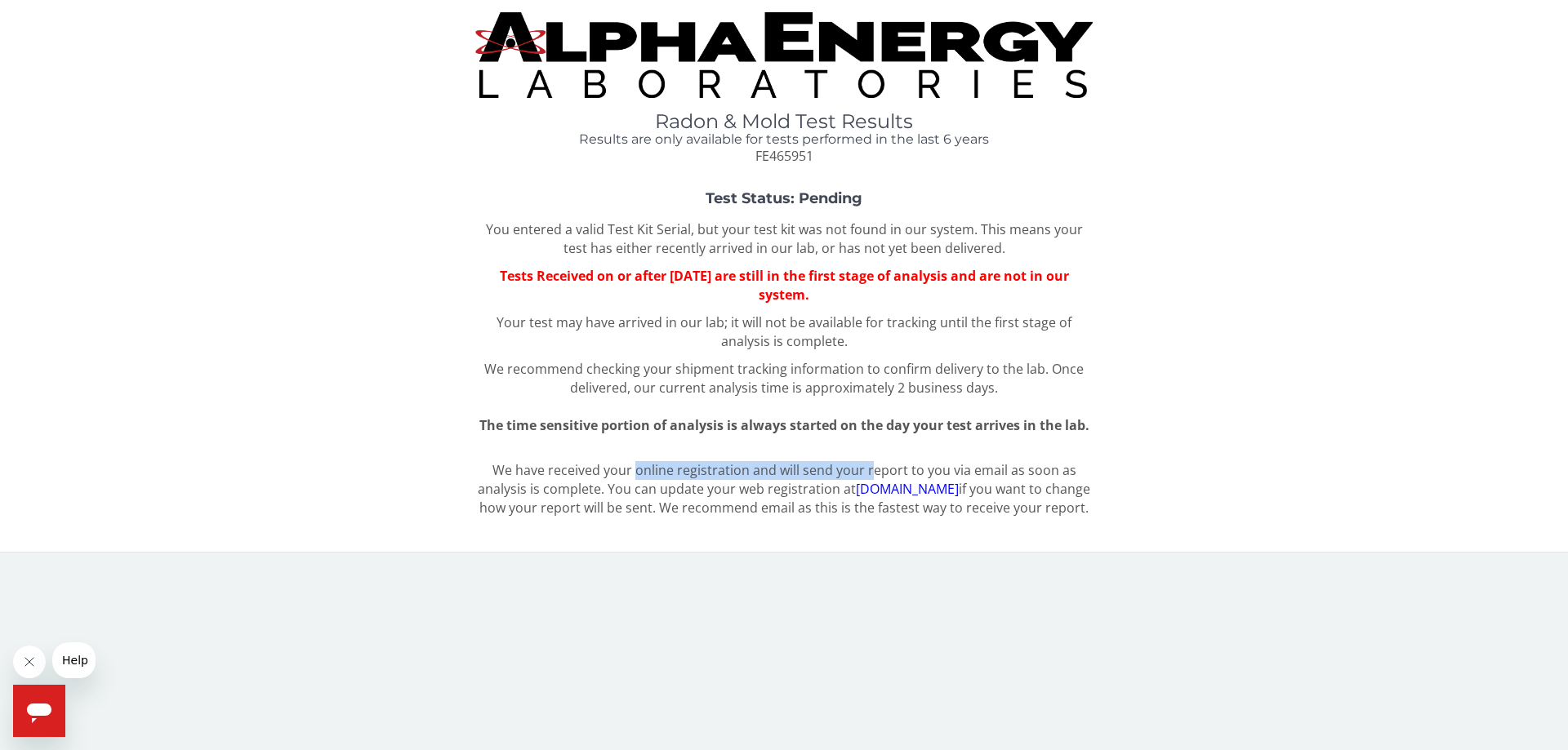
drag, startPoint x: 636, startPoint y: 471, endPoint x: 874, endPoint y: 465, distance: 238.1
click at [874, 465] on p "We have received your online registration and will send your report to you via …" at bounding box center [784, 489] width 617 height 56
drag, startPoint x: 925, startPoint y: 470, endPoint x: 1045, endPoint y: 470, distance: 120.0
click at [1045, 470] on p "We have received your online registration and will send your report to you via …" at bounding box center [784, 489] width 617 height 56
drag, startPoint x: 538, startPoint y: 485, endPoint x: 718, endPoint y: 489, distance: 180.0
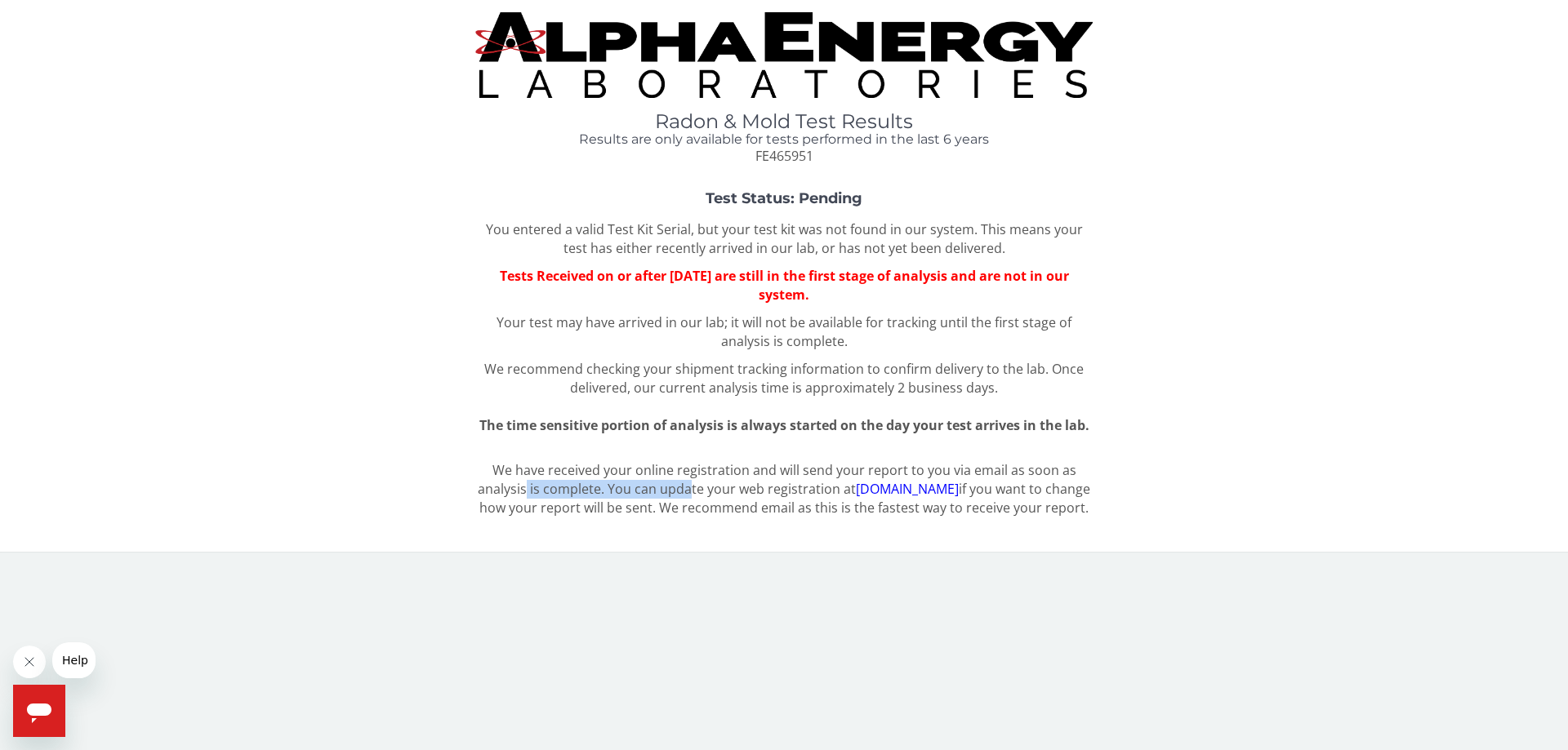
click at [704, 489] on p "We have received your online registration and will send your report to you via …" at bounding box center [784, 489] width 617 height 56
drag, startPoint x: 782, startPoint y: 489, endPoint x: 825, endPoint y: 488, distance: 43.0
click at [825, 488] on p "We have received your online registration and will send your report to you via …" at bounding box center [784, 489] width 617 height 56
drag, startPoint x: 631, startPoint y: 490, endPoint x: 858, endPoint y: 489, distance: 227.0
click at [858, 489] on p "We have received your online registration and will send your report to you via …" at bounding box center [784, 489] width 617 height 56
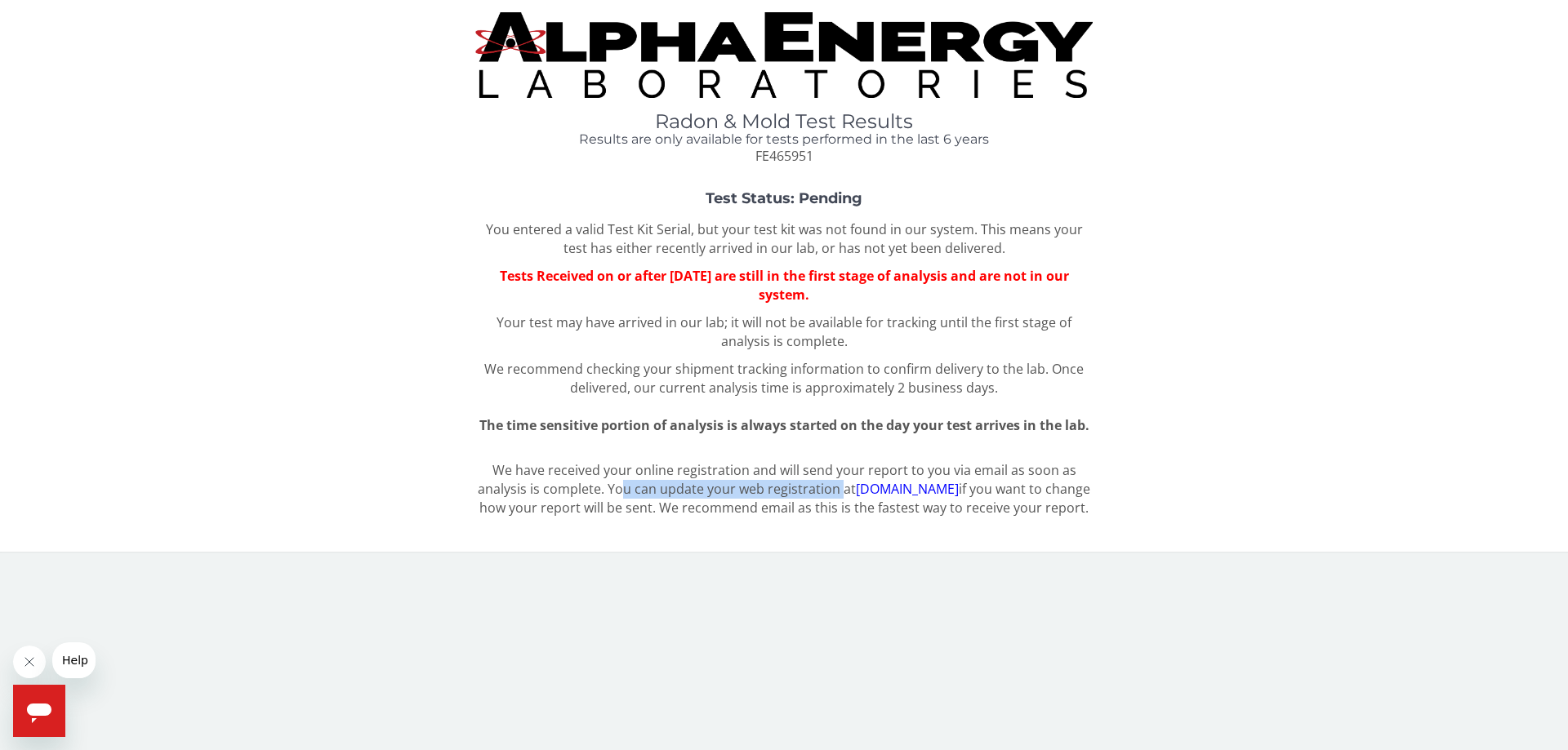
click at [622, 485] on p "We have received your online registration and will send your report to you via …" at bounding box center [784, 489] width 617 height 56
drag, startPoint x: 622, startPoint y: 485, endPoint x: 843, endPoint y: 488, distance: 221.0
click at [843, 488] on p "We have received your online registration and will send your report to you via …" at bounding box center [784, 489] width 617 height 56
click at [635, 504] on p "We have received your online registration and will send your report to you via …" at bounding box center [784, 489] width 617 height 56
drag, startPoint x: 626, startPoint y: 490, endPoint x: 1045, endPoint y: 490, distance: 419.0
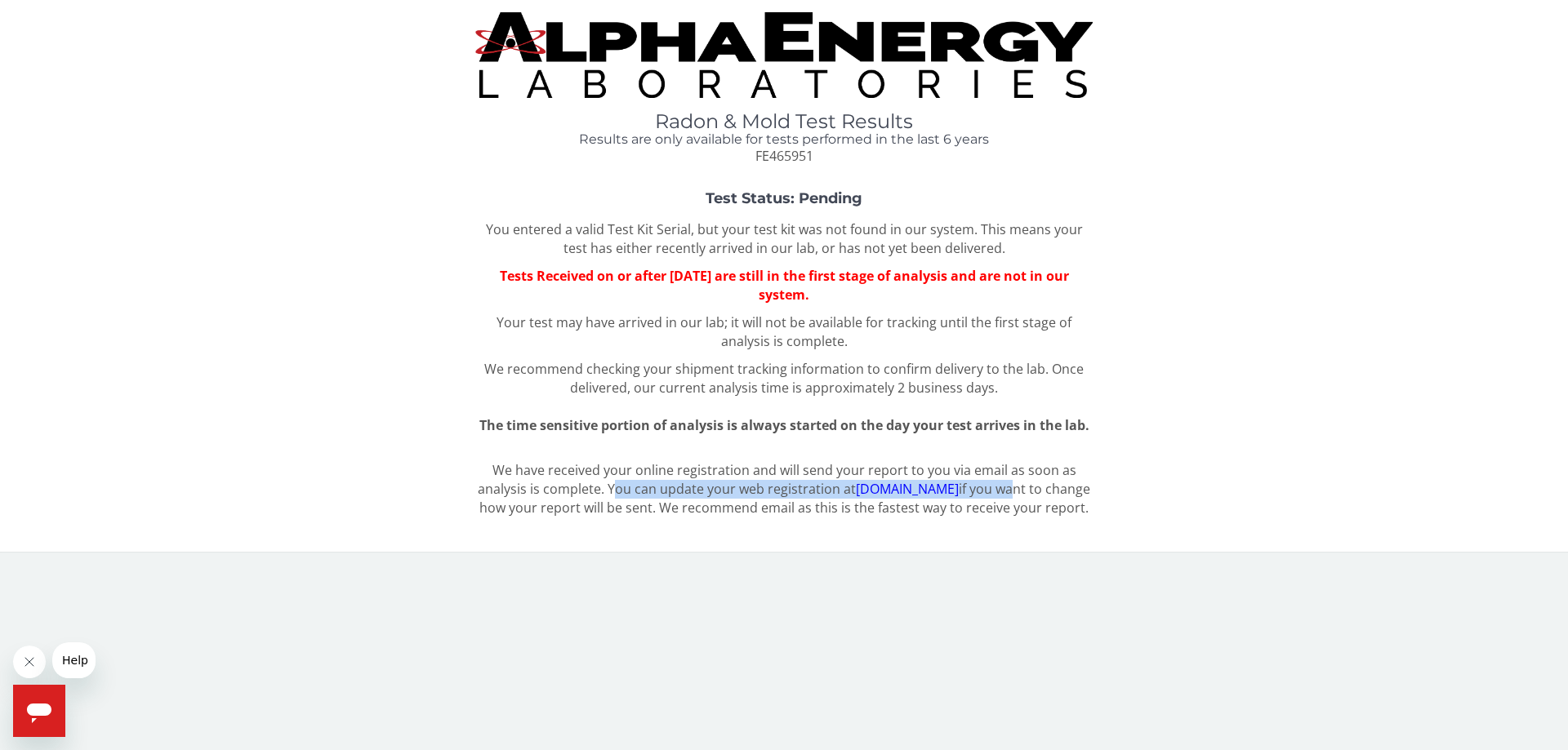
click at [1045, 490] on p "We have received your online registration and will send your report to you via …" at bounding box center [784, 489] width 617 height 56
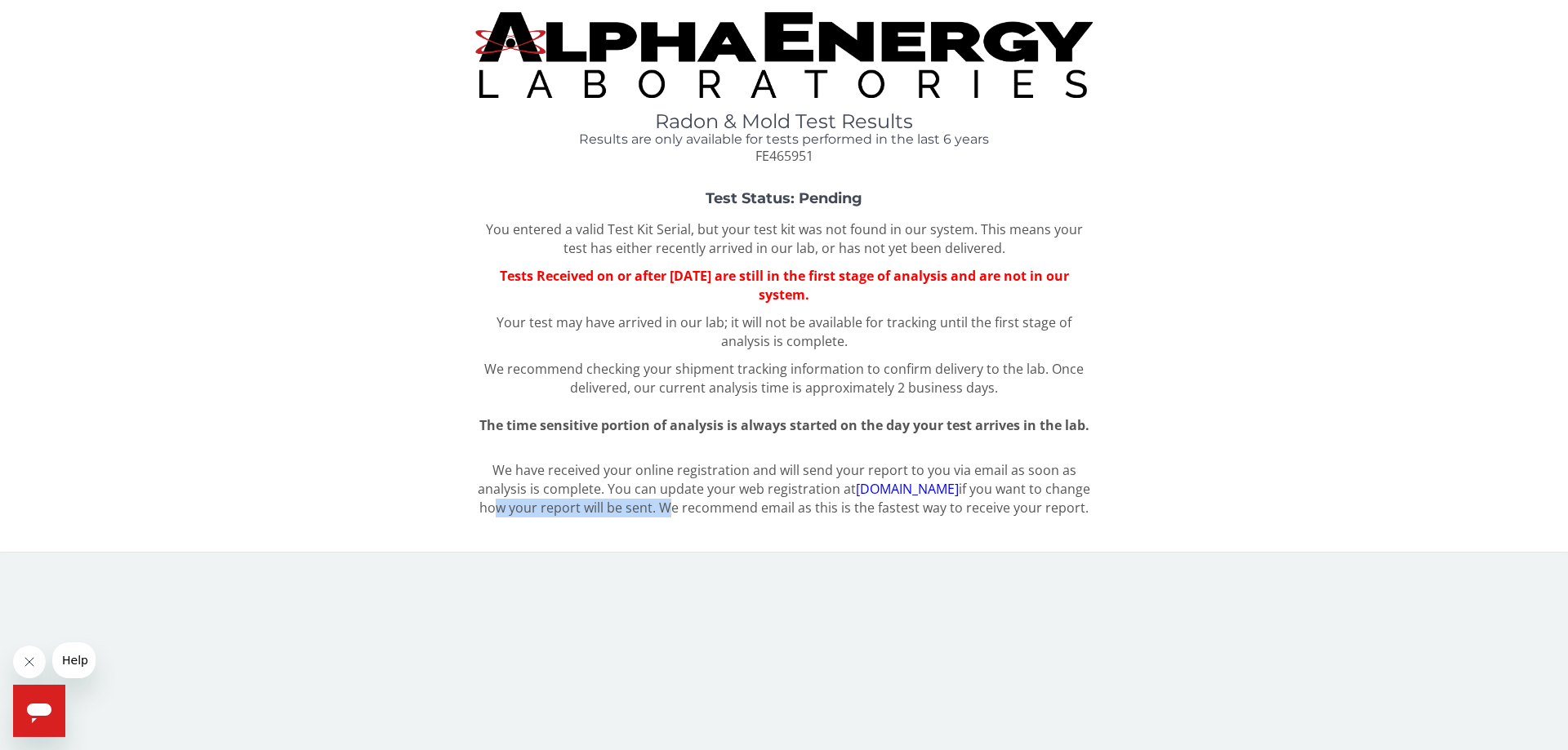
drag, startPoint x: 534, startPoint y: 507, endPoint x: 709, endPoint y: 507, distance: 175.0
click at [709, 507] on p "We have received your online registration and will send your report to you via …" at bounding box center [784, 489] width 617 height 56
click at [735, 508] on p "We have received your online registration and will send your report to you via …" at bounding box center [784, 489] width 617 height 56
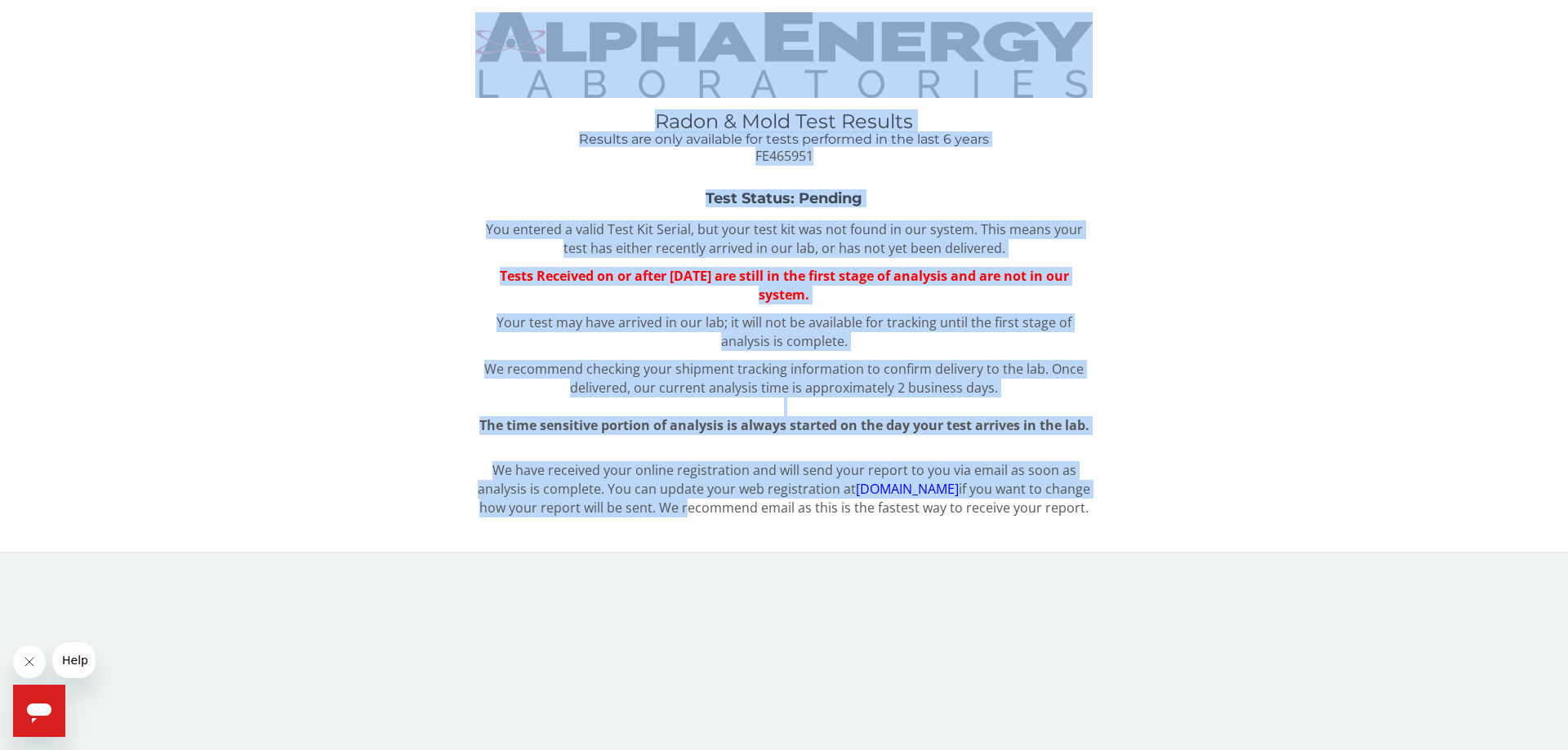
drag, startPoint x: 735, startPoint y: 508, endPoint x: 1059, endPoint y: 533, distance: 325.0
click at [1059, 518] on p "We have received your online registration and will send your report to you via …" at bounding box center [784, 489] width 617 height 56
